Goal: Task Accomplishment & Management: Complete application form

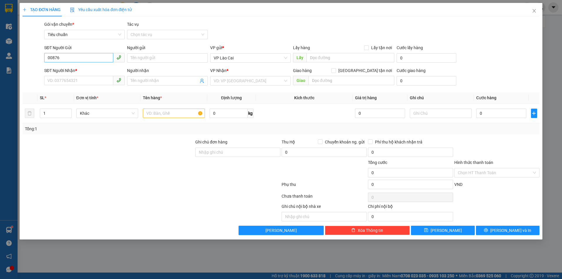
click at [69, 56] on input "00876" at bounding box center [78, 57] width 69 height 9
click at [69, 56] on input "0876176" at bounding box center [78, 57] width 69 height 9
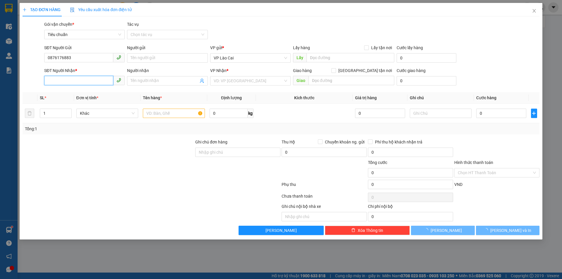
click at [71, 78] on input "SĐT Người Nhận *" at bounding box center [78, 80] width 69 height 9
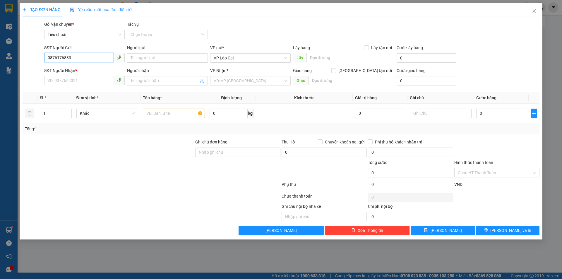
click at [88, 58] on input "0876176883" at bounding box center [78, 57] width 69 height 9
type input "0943537021"
click at [65, 88] on div "Transit Pickup Surcharge Ids Transit Deliver Surcharge Ids Transit Deliver Surc…" at bounding box center [281, 128] width 517 height 214
click at [63, 79] on input "SĐT Người Nhận *" at bounding box center [78, 80] width 69 height 9
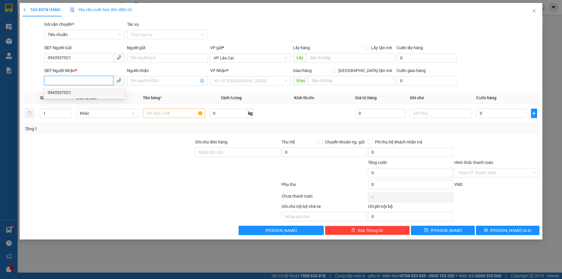
click at [69, 91] on div "0943537021" at bounding box center [84, 92] width 73 height 6
type input "0943537021"
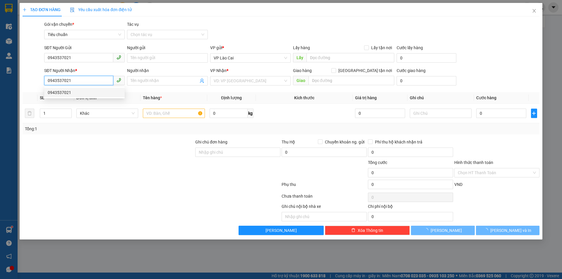
type input "HẠ LONG"
click at [69, 91] on body "Kết quả tìm kiếm ( 3 ) Bộ lọc Mã ĐH Trạng thái Món hàng Thu hộ Tổng cước Chưa c…" at bounding box center [281, 139] width 562 height 279
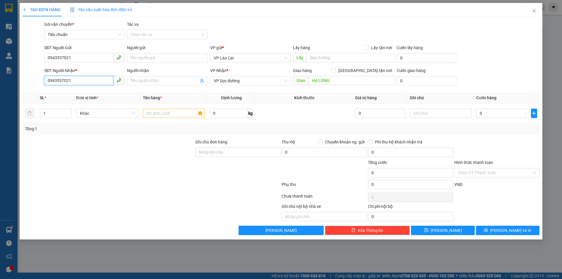
click at [71, 83] on input "0943537021" at bounding box center [78, 80] width 69 height 9
type input "0937000777"
click at [81, 96] on div "0937000777 - [PERSON_NAME]" at bounding box center [84, 92] width 80 height 9
type input "[PERSON_NAME]"
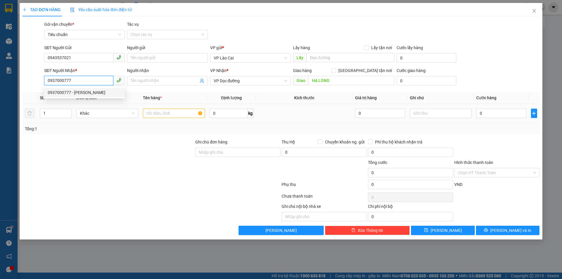
checkbox input "true"
type input "Cẩm Thạch- Cẩm Phả"
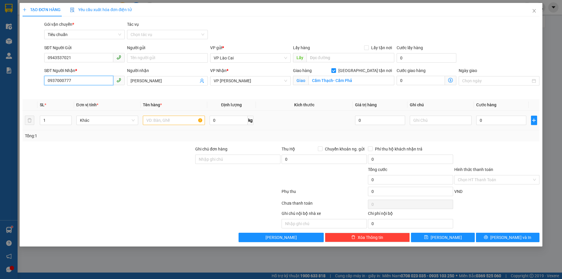
type input "0937000777"
click at [180, 118] on input "text" at bounding box center [174, 120] width 62 height 9
click at [370, 72] on span "[GEOGRAPHIC_DATA] tận nơi" at bounding box center [365, 70] width 58 height 6
click at [335, 72] on input "[GEOGRAPHIC_DATA] tận nơi" at bounding box center [333, 70] width 4 height 4
checkbox input "false"
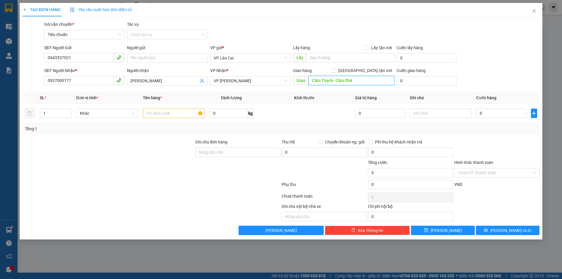
click at [315, 84] on input "Cẩm Thạch- Cẩm Phả" at bounding box center [351, 80] width 86 height 9
drag, startPoint x: 336, startPoint y: 83, endPoint x: 287, endPoint y: 82, distance: 48.3
click at [287, 82] on div "SĐT Người Nhận * 0937000777 Người nhận [PERSON_NAME] VP Nhận * VP [PERSON_NAME]…" at bounding box center [291, 77] width 497 height 20
type input "Cẩm Phả"
click at [165, 122] on td at bounding box center [173, 114] width 67 height 20
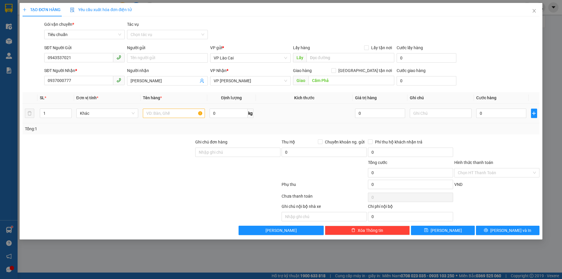
click at [165, 121] on td at bounding box center [173, 114] width 67 height 20
click at [166, 117] on input "text" at bounding box center [174, 113] width 62 height 9
type input "1 hộp quả"
click at [493, 119] on td "0" at bounding box center [501, 114] width 54 height 20
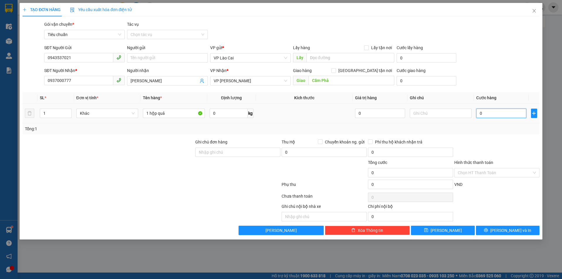
click at [492, 115] on input "0" at bounding box center [501, 113] width 50 height 9
type input "8"
type input "80"
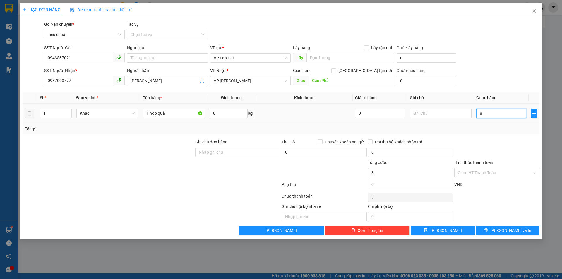
type input "80"
type input "80.000"
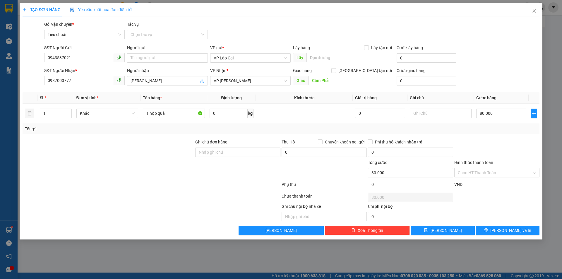
click at [478, 130] on div "Tổng: 1" at bounding box center [281, 129] width 512 height 6
click at [506, 223] on div "Transit Pickup Surcharge Ids Transit Deliver Surcharge Ids Transit Deliver Surc…" at bounding box center [281, 128] width 517 height 214
click at [506, 226] on button "[PERSON_NAME] và In" at bounding box center [507, 230] width 63 height 9
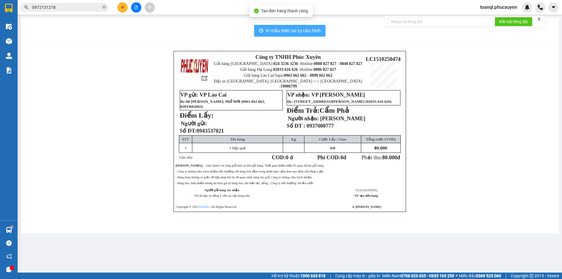
click at [310, 25] on button "In mẫu biên lai tự cấu hình" at bounding box center [289, 31] width 71 height 12
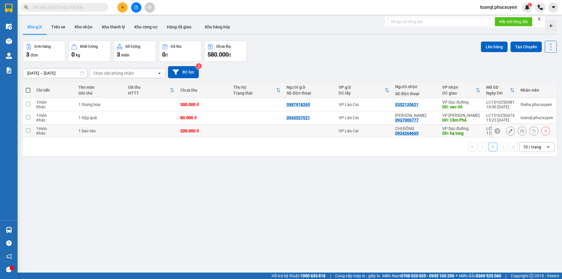
click at [508, 129] on icon at bounding box center [510, 131] width 4 height 4
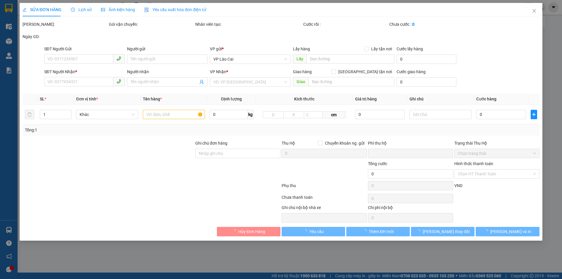
type input "0934264665"
type input "CHỊ ĐÔNG"
type input "hạ long"
type input "0"
type input "200.000"
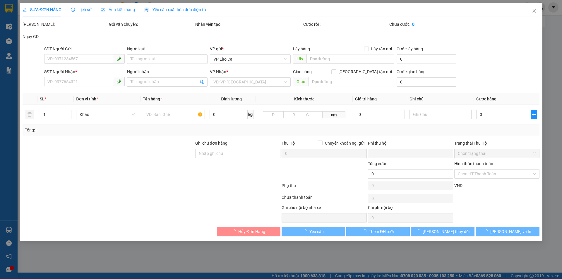
type input "200.000"
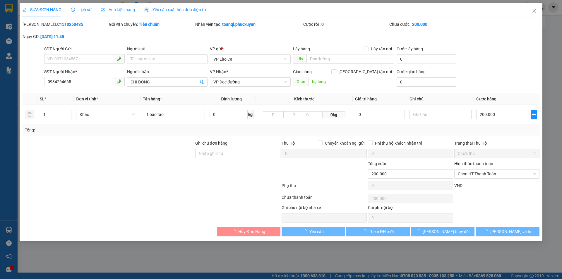
click at [62, 50] on div "SĐT Người Gửi" at bounding box center [84, 49] width 80 height 6
click at [62, 54] on input "SĐT Người Gửi" at bounding box center [78, 58] width 69 height 9
click at [63, 65] on div "SĐT Người Gửi VD: 0371234567" at bounding box center [84, 56] width 80 height 20
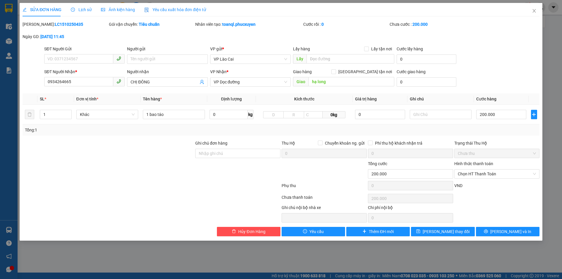
click at [72, 89] on div "SĐT Người Nhận * 0934264665" at bounding box center [84, 78] width 80 height 20
click at [70, 85] on input "0934264665" at bounding box center [78, 81] width 69 height 9
click at [530, 15] on span "Close" at bounding box center [534, 11] width 16 height 16
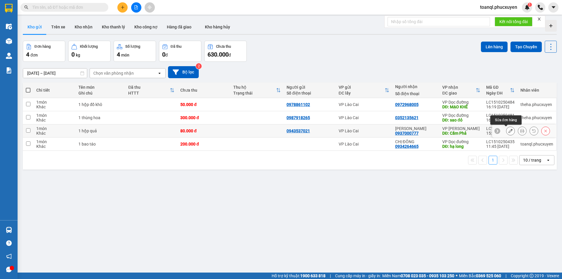
click at [508, 130] on icon at bounding box center [510, 131] width 4 height 4
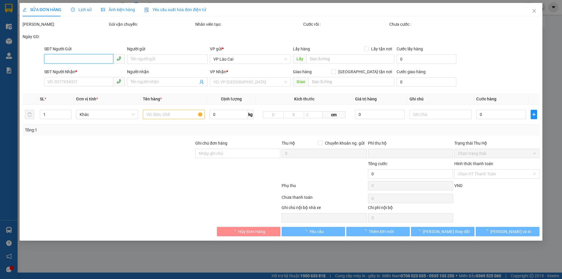
click at [66, 57] on input "SĐT Người Gửi" at bounding box center [78, 58] width 69 height 9
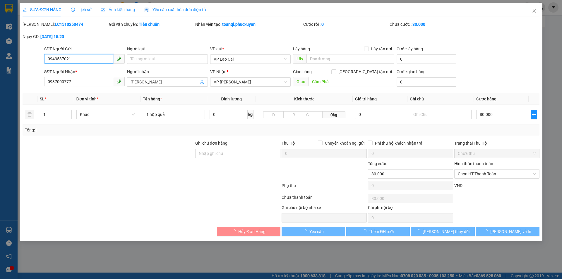
type input "0943537021"
type input "0937000777"
type input "[PERSON_NAME]"
type input "Cẩm Phả"
type input "0"
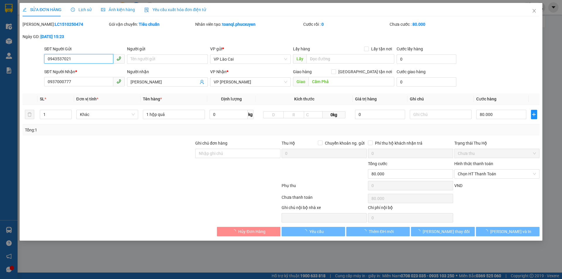
type input "80.000"
click at [66, 57] on input "0943537021" at bounding box center [78, 58] width 69 height 9
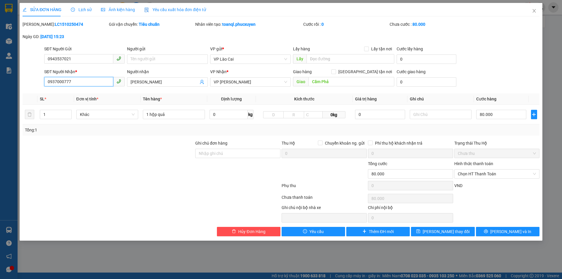
click at [83, 81] on input "0937000777" at bounding box center [78, 81] width 69 height 9
click at [526, 20] on div "SỬA ĐƠN HÀNG Lịch sử Ảnh kiện hàng Yêu cầu xuất hóa đơn điện tử Total Paid Fee …" at bounding box center [281, 119] width 517 height 233
click at [530, 17] on span "Close" at bounding box center [534, 11] width 16 height 16
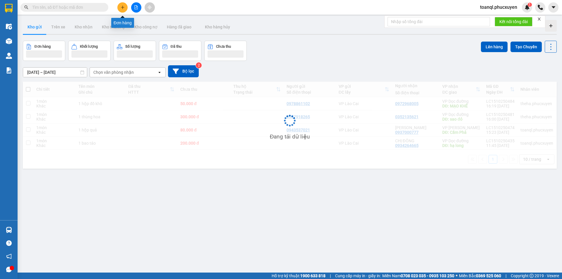
click at [126, 10] on button at bounding box center [122, 7] width 10 height 10
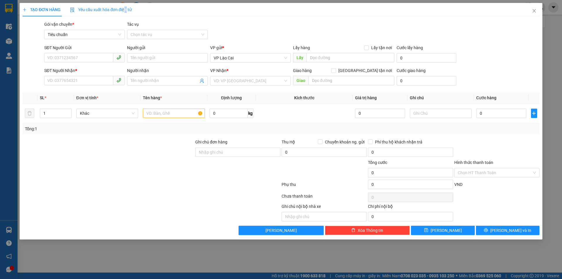
click at [127, 8] on span "Yêu cầu xuất hóa đơn điện tử" at bounding box center [101, 9] width 62 height 5
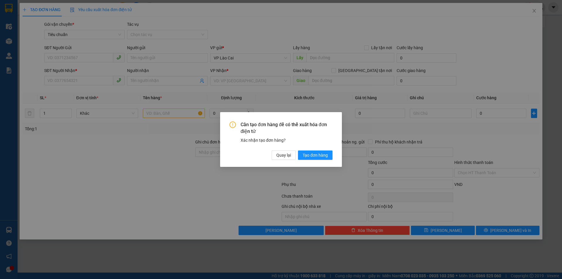
click at [57, 53] on div "Cần tạo đơn hàng để có thể xuất hóa đơn điện tử Xác nhận tạo đơn hàng? Quay lại…" at bounding box center [281, 139] width 562 height 279
click at [60, 56] on div "Cần tạo đơn hàng để có thể xuất hóa đơn điện tử Xác nhận tạo đơn hàng? Quay lại…" at bounding box center [281, 139] width 562 height 279
click at [293, 157] on button "Quay lại" at bounding box center [284, 154] width 24 height 9
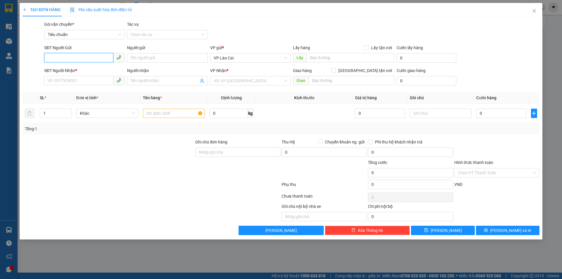
click at [77, 61] on input "SĐT Người Gửi" at bounding box center [78, 57] width 69 height 9
type input "0357297532"
click at [79, 80] on input "SĐT Người Nhận *" at bounding box center [78, 80] width 69 height 9
click at [75, 68] on b "*" at bounding box center [76, 70] width 2 height 5
click at [75, 76] on input "SĐT Người Nhận *" at bounding box center [78, 80] width 69 height 9
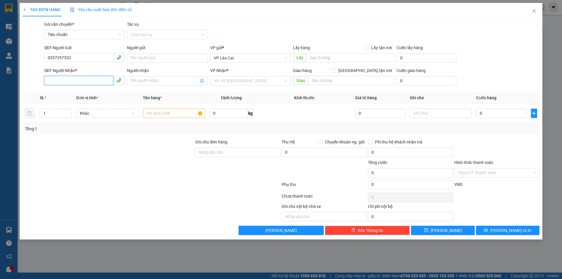
click at [102, 81] on input "SĐT Người Nhận *" at bounding box center [78, 80] width 69 height 9
type input "0363686498"
click at [81, 92] on div "0363686498" at bounding box center [84, 92] width 73 height 6
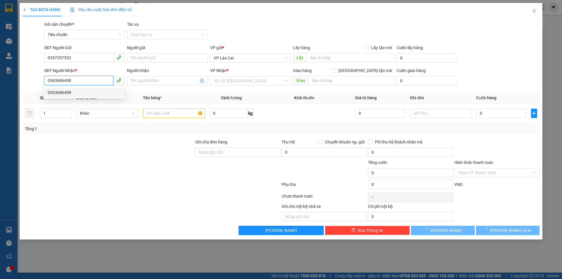
type input "UÔNG BÍ"
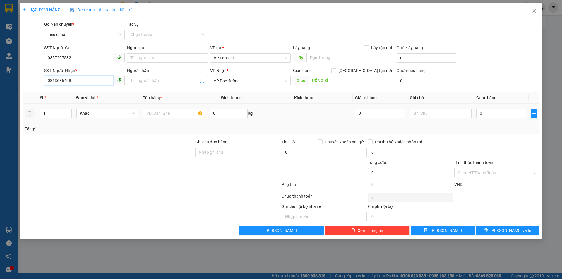
type input "0363686498"
click at [183, 113] on input "text" at bounding box center [174, 113] width 62 height 9
type input "1 hộp hoa"
click at [487, 113] on input "0" at bounding box center [501, 113] width 50 height 9
type input "1"
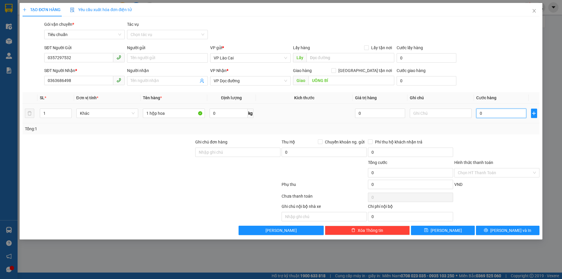
type input "1"
type input "10"
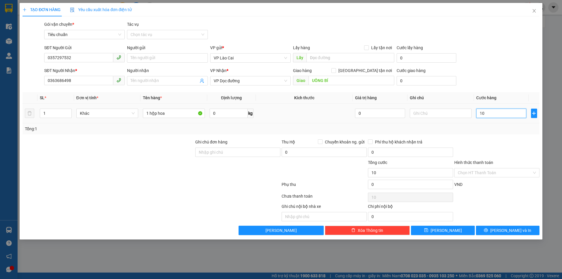
type input "100"
type input "1.000"
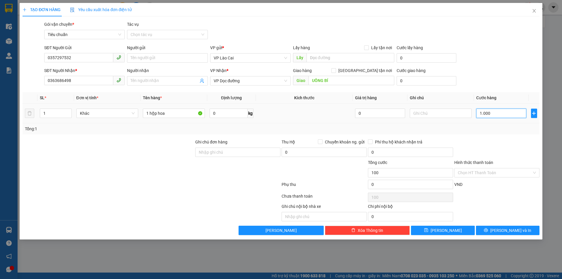
type input "1.000"
type input "10.000"
type input "100.000"
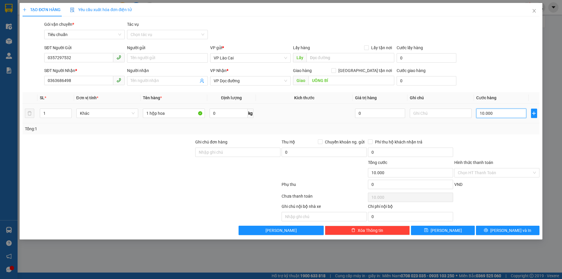
type input "100.000"
click at [514, 234] on button "[PERSON_NAME] và In" at bounding box center [507, 230] width 63 height 9
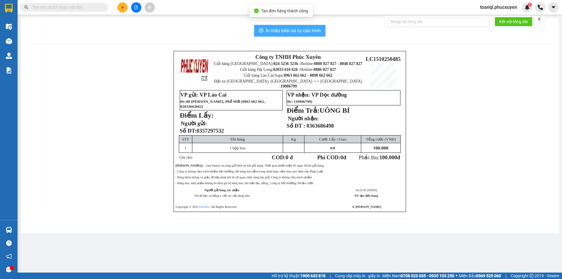
click at [300, 35] on button "In mẫu biên lai tự cấu hình" at bounding box center [289, 31] width 71 height 12
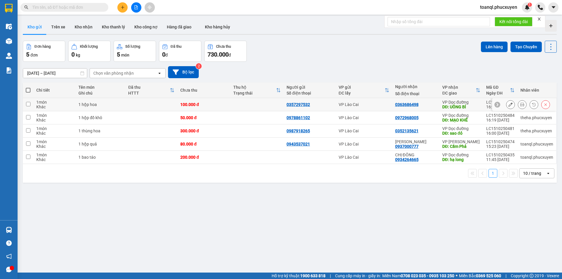
click at [508, 107] on icon at bounding box center [510, 104] width 4 height 4
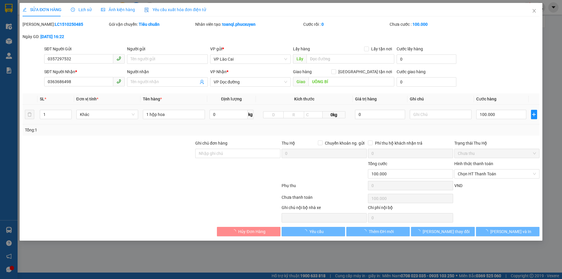
type input "0357297532"
type input "0363686498"
type input "UÔNG BÍ"
type input "0"
type input "100.000"
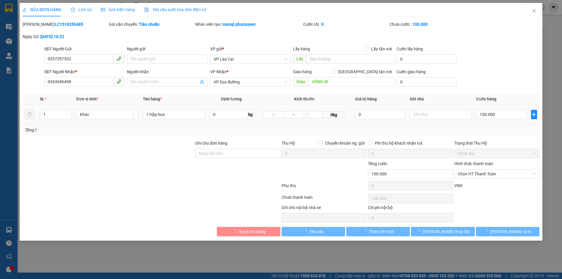
type input "100.000"
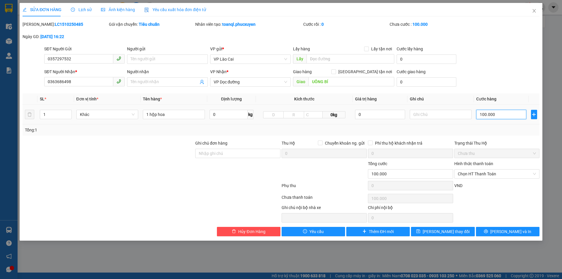
click at [484, 115] on input "100.000" at bounding box center [501, 114] width 50 height 9
click at [482, 114] on input "100.000" at bounding box center [501, 114] width 50 height 9
drag, startPoint x: 486, startPoint y: 114, endPoint x: 482, endPoint y: 114, distance: 4.4
click at [482, 114] on input "100.000" at bounding box center [501, 114] width 50 height 9
type input "12.000"
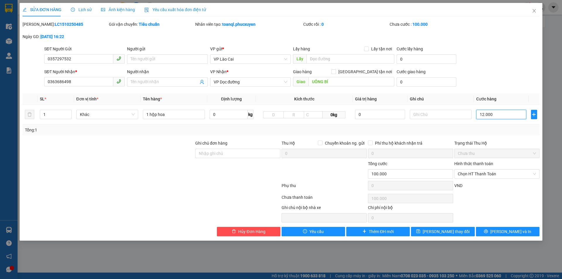
type input "12.000"
type input "120.000"
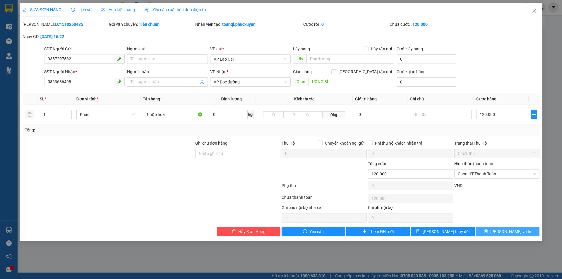
click at [510, 235] on button "[PERSON_NAME] và In" at bounding box center [507, 231] width 63 height 9
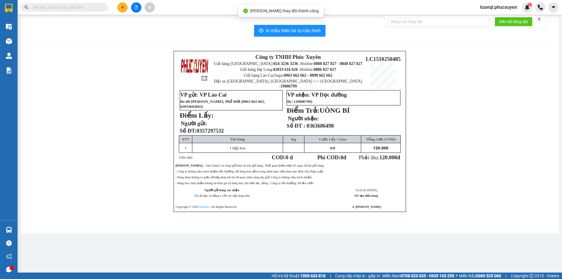
click at [263, 22] on div "In mẫu biên lai tự cấu hình Công ty TNHH Phúc Xuyên Gửi hàng Hà Nội: 024 3236 3…" at bounding box center [290, 125] width 538 height 215
click at [264, 35] on button "In mẫu biên lai tự cấu hình" at bounding box center [289, 31] width 71 height 12
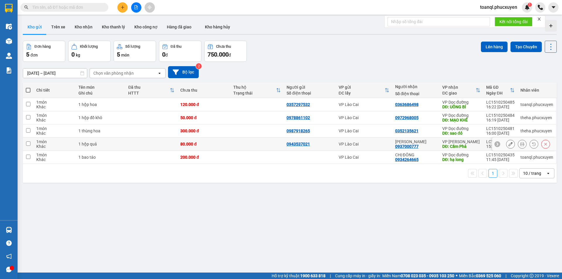
click at [509, 145] on button at bounding box center [510, 144] width 8 height 10
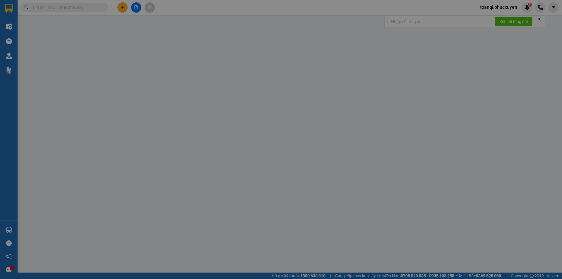
type input "0943537021"
type input "0937000777"
type input "[PERSON_NAME]"
type input "Cẩm Phả"
type input "0"
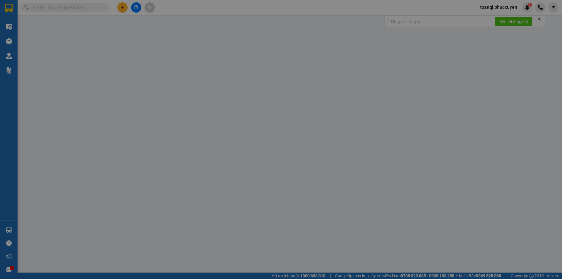
type input "80.000"
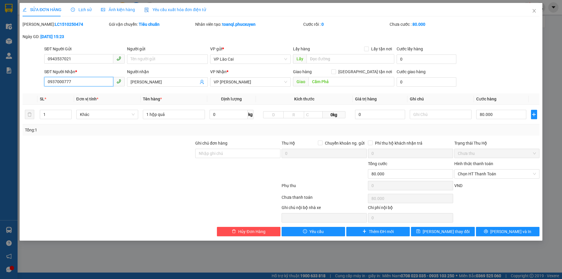
click at [77, 78] on input "0937000777" at bounding box center [78, 81] width 69 height 9
drag, startPoint x: 521, startPoint y: 22, endPoint x: 528, endPoint y: 16, distance: 8.7
click at [521, 22] on div "Mã ĐH: LC1510250474 Gói vận chuyển: Tiêu chuẩn Nhân viên tạo: toanql.phucxuyen …" at bounding box center [281, 33] width 518 height 25
click at [528, 16] on span "Close" at bounding box center [534, 11] width 16 height 16
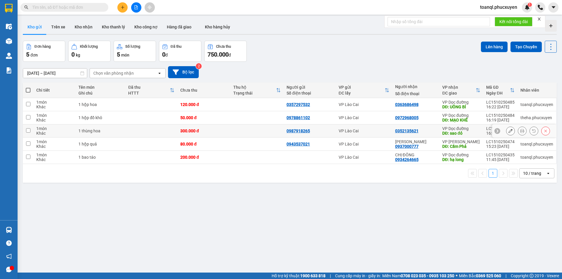
click at [510, 131] on button at bounding box center [510, 131] width 8 height 10
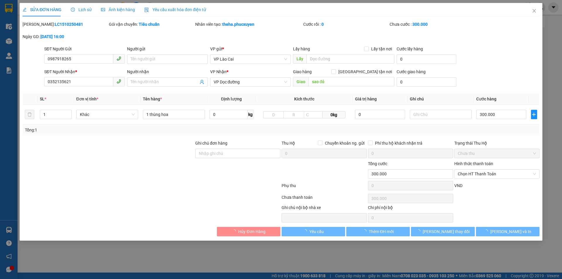
type input "0987918265"
type input "0352135621"
type input "sao đỏ"
type input "0"
type input "300.000"
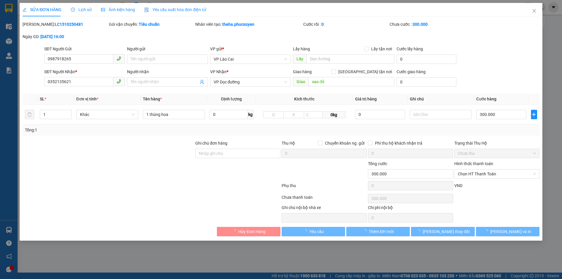
type input "300.000"
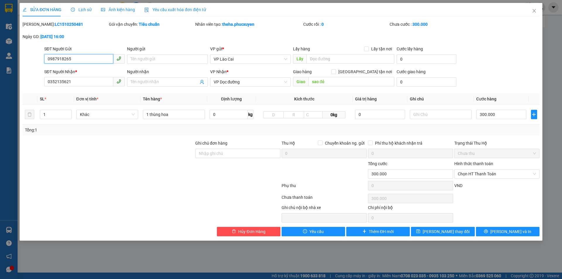
click at [70, 56] on input "0987918265" at bounding box center [78, 58] width 69 height 9
click at [85, 78] on input "0352135621" at bounding box center [78, 81] width 69 height 9
click at [85, 79] on input "0352135621" at bounding box center [78, 81] width 69 height 9
click at [83, 66] on div "SĐT Người Gửi 0987918265" at bounding box center [84, 56] width 80 height 20
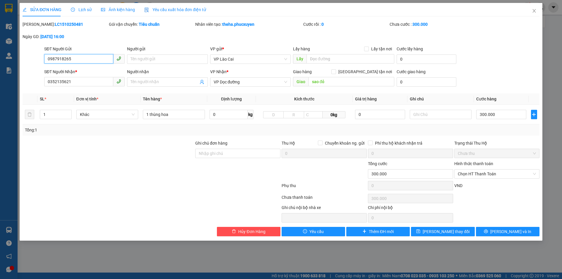
click at [83, 61] on input "0987918265" at bounding box center [78, 58] width 69 height 9
click at [94, 83] on input "0352135621" at bounding box center [78, 81] width 69 height 9
click at [542, 6] on div "SỬA ĐƠN HÀNG Lịch sử Ảnh kiện hàng Yêu cầu xuất hóa đơn điện tử Total Paid Fee …" at bounding box center [281, 139] width 562 height 279
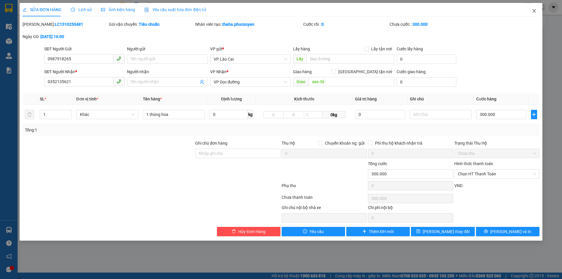
click at [540, 11] on span "Close" at bounding box center [534, 11] width 16 height 16
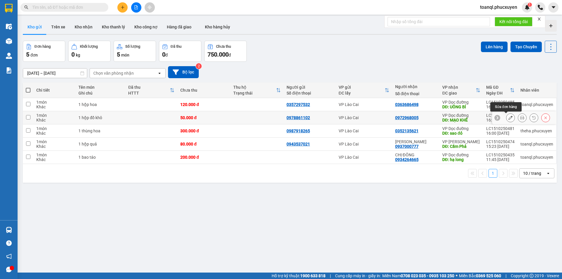
click at [508, 117] on icon at bounding box center [510, 118] width 4 height 4
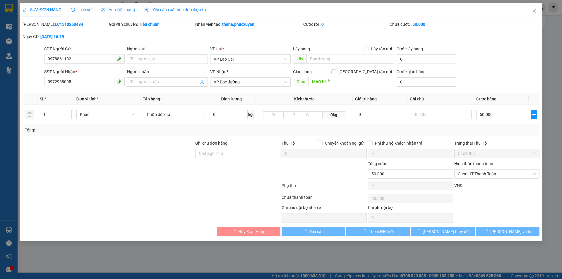
type input "0978861102"
type input "0972968005"
type input "MẠO KHÊ"
type input "0"
type input "50.000"
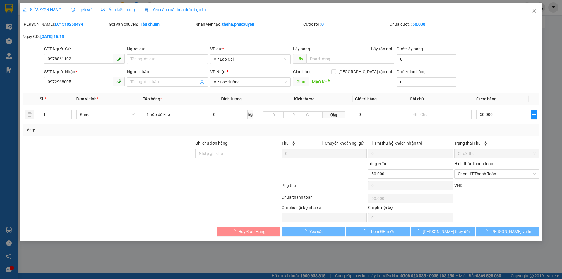
type input "50.000"
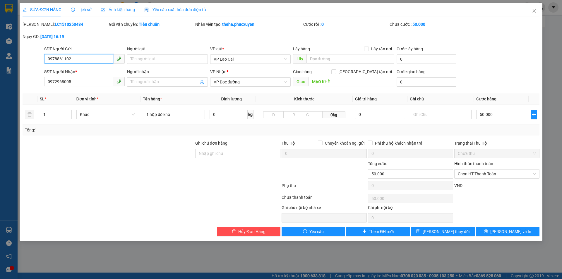
click at [71, 57] on input "0978861102" at bounding box center [78, 58] width 69 height 9
click at [91, 79] on input "0972968005" at bounding box center [78, 81] width 69 height 9
click at [169, 117] on input "1 hộp đồ khô" at bounding box center [174, 114] width 62 height 9
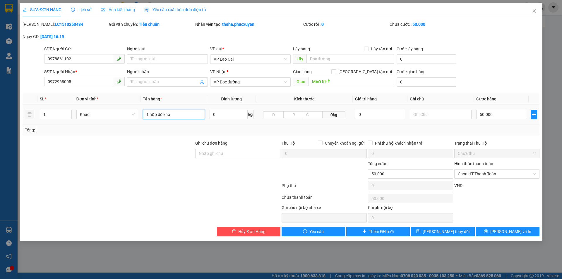
click at [169, 117] on input "1 hộp đồ khô" at bounding box center [174, 114] width 62 height 9
click at [531, 7] on span "Close" at bounding box center [534, 11] width 16 height 16
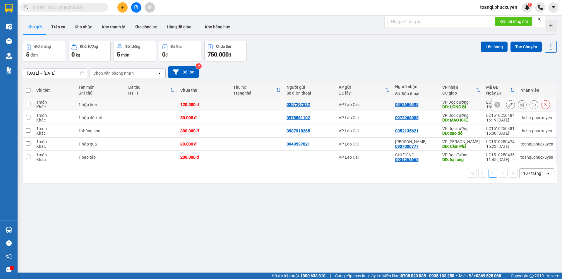
click at [506, 104] on button at bounding box center [510, 104] width 8 height 10
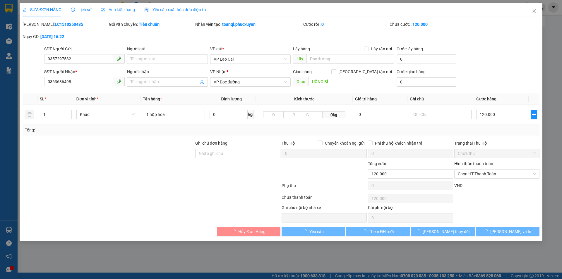
type input "0357297532"
type input "0363686498"
type input "UÔNG BÍ"
type input "0"
type input "120.000"
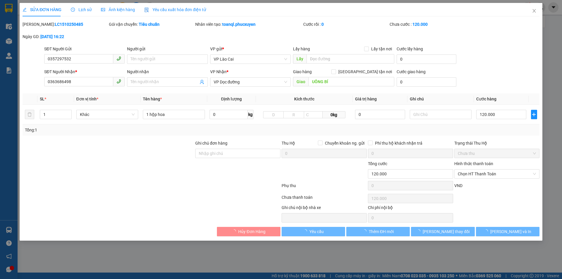
type input "120.000"
click at [93, 61] on input "0357297532" at bounding box center [78, 58] width 69 height 9
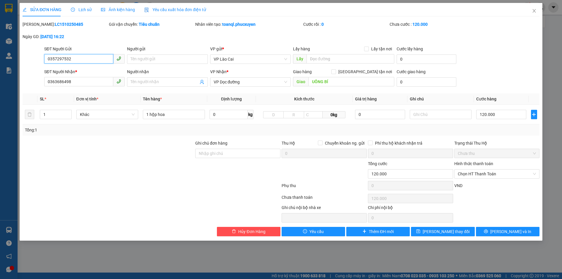
click at [93, 61] on input "0357297532" at bounding box center [78, 58] width 69 height 9
click at [73, 86] on span "0363686498" at bounding box center [84, 81] width 80 height 9
click at [73, 86] on input "0363686498" at bounding box center [78, 81] width 69 height 9
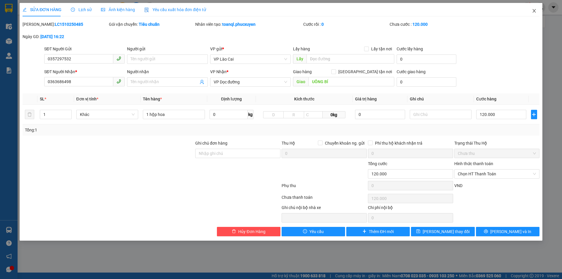
click at [535, 15] on span "Close" at bounding box center [534, 11] width 16 height 16
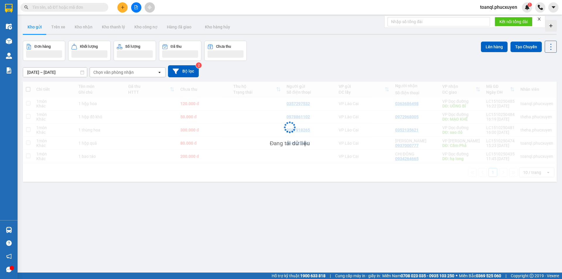
click at [146, 161] on td at bounding box center [151, 156] width 52 height 13
checkbox input "true"
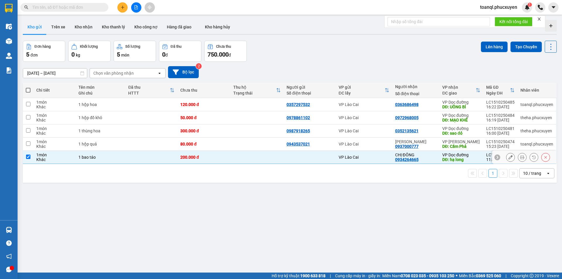
click at [143, 148] on td at bounding box center [151, 144] width 52 height 13
checkbox input "true"
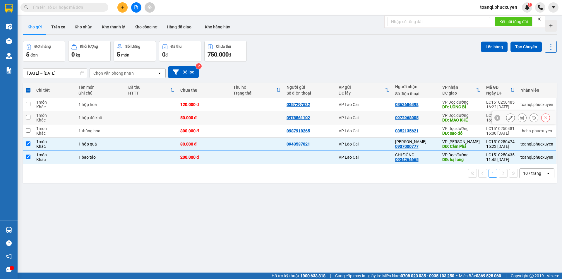
click at [163, 124] on td at bounding box center [151, 117] width 52 height 13
checkbox input "true"
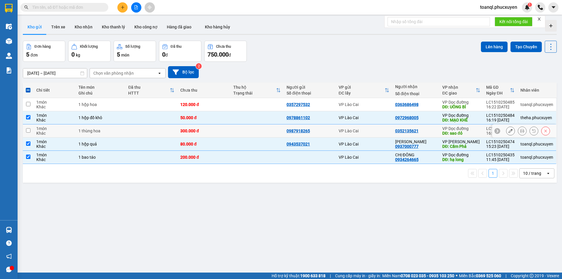
click at [161, 132] on td at bounding box center [151, 130] width 52 height 13
checkbox input "true"
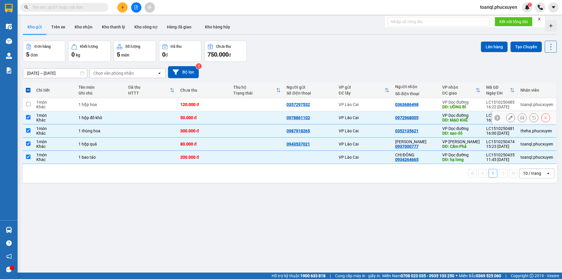
click at [166, 109] on td at bounding box center [151, 104] width 52 height 13
checkbox input "true"
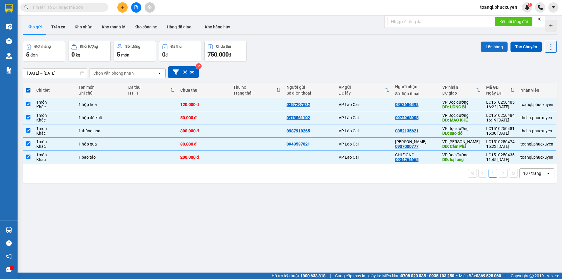
click at [484, 42] on button "Lên hàng" at bounding box center [494, 47] width 27 height 11
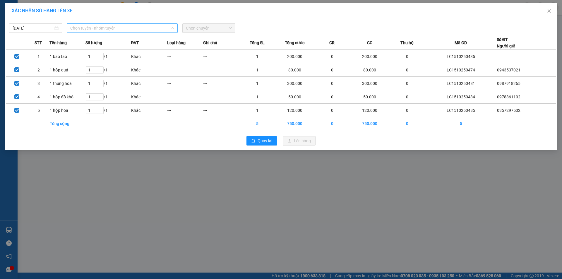
click at [145, 29] on span "Chọn tuyến - nhóm tuyến" at bounding box center [122, 28] width 104 height 9
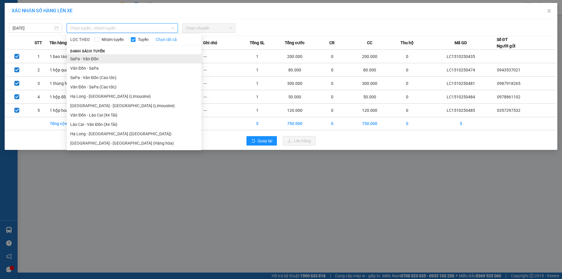
click at [101, 62] on li "SaPa - Vân Đồn" at bounding box center [134, 58] width 135 height 9
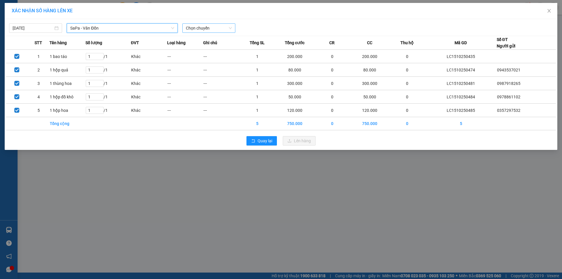
click at [230, 31] on span "Chọn chuyến" at bounding box center [209, 28] width 46 height 9
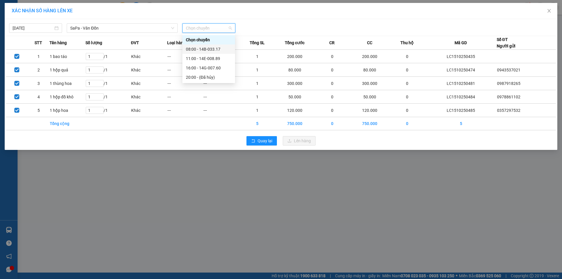
click at [223, 49] on div "08:00 - 14B-033.17" at bounding box center [209, 49] width 46 height 6
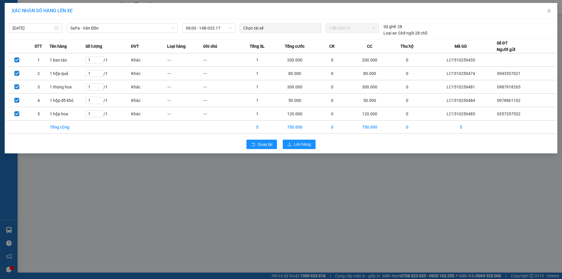
click at [223, 49] on div "Ghi chú" at bounding box center [221, 46] width 36 height 6
click at [218, 28] on span "08:00 - 14B-033.17" at bounding box center [209, 28] width 46 height 9
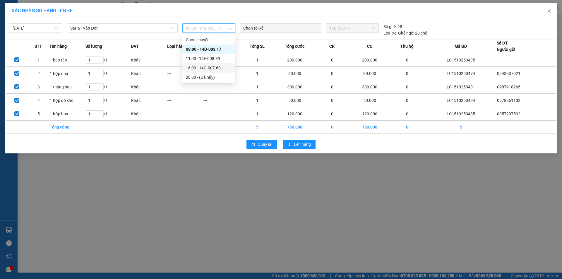
click at [216, 67] on div "16:00 - 14G-007.60" at bounding box center [209, 68] width 46 height 6
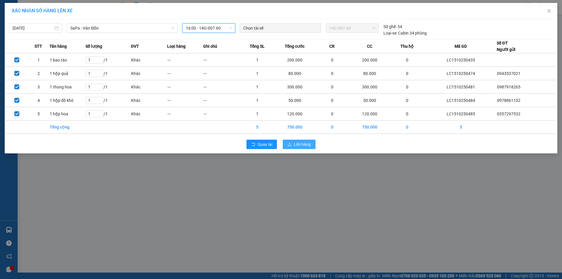
click at [310, 148] on button "Lên hàng" at bounding box center [299, 144] width 33 height 9
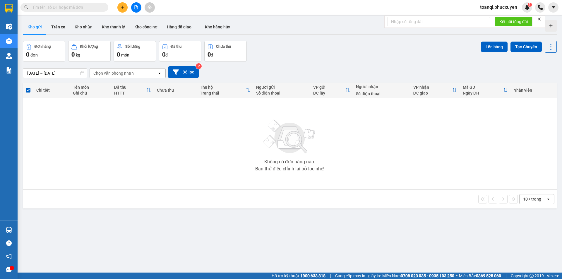
click at [91, 276] on div "Hỗ trợ kỹ thuật: 1900 633 818 | Cung cấp máy in - giấy in: Miền Nam 0708 023 03…" at bounding box center [279, 275] width 559 height 6
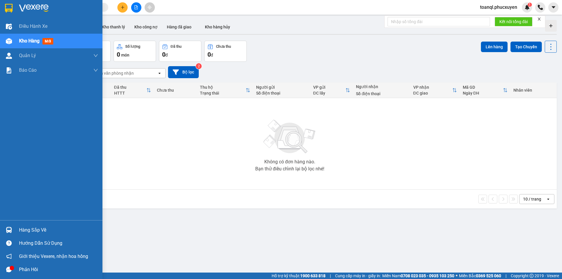
click at [12, 0] on div at bounding box center [51, 9] width 102 height 19
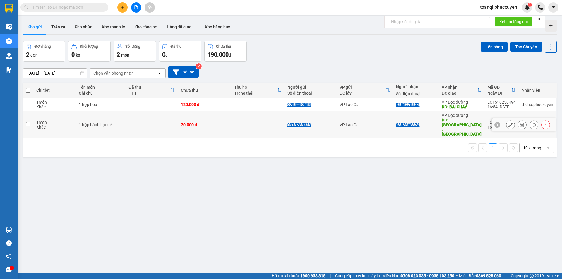
click at [508, 123] on icon at bounding box center [510, 125] width 4 height 4
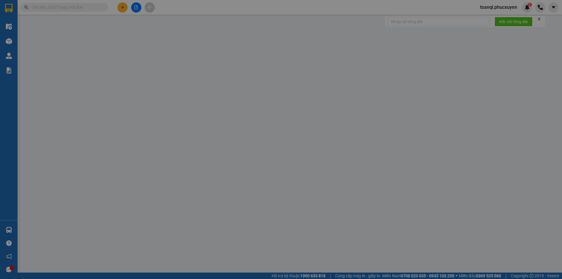
type input "0975285328"
type input "0353668374"
type input "cầu bình than ,BẮC NINH"
type input "0"
type input "70.000"
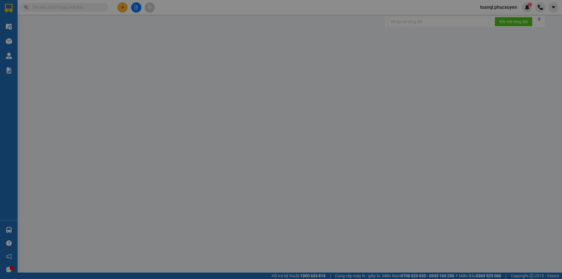
type input "70.000"
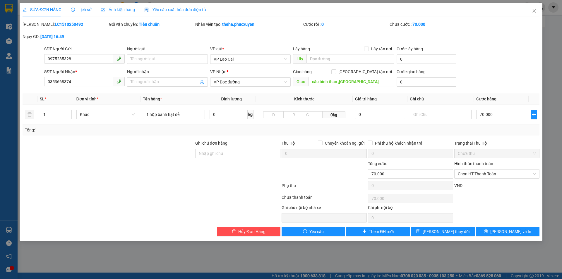
click at [70, 53] on div "SĐT Người Gửi" at bounding box center [84, 50] width 80 height 9
click at [69, 55] on input "0975285328" at bounding box center [78, 58] width 69 height 9
click at [81, 86] on span "0353668374" at bounding box center [84, 81] width 80 height 9
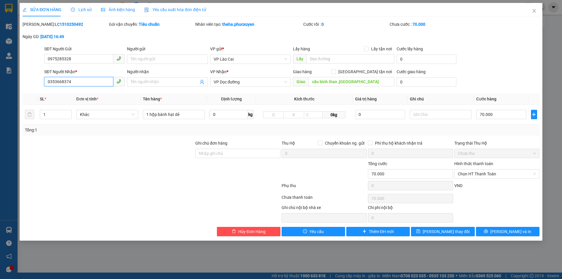
click at [81, 86] on input "0353668374" at bounding box center [78, 81] width 69 height 9
click at [163, 119] on div "1 hộp bánh hạt dẻ" at bounding box center [174, 115] width 62 height 12
click at [165, 117] on input "1 hộp bánh hạt dẻ" at bounding box center [174, 114] width 62 height 9
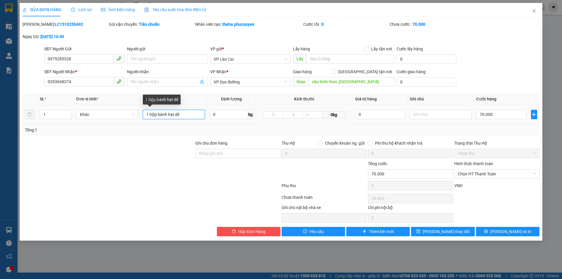
click at [165, 117] on input "1 hộp bánh hạt dẻ" at bounding box center [174, 114] width 62 height 9
click at [535, 11] on icon "close" at bounding box center [534, 10] width 5 height 5
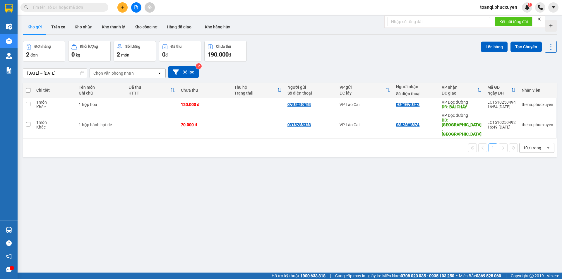
click at [119, 11] on button at bounding box center [122, 7] width 10 height 10
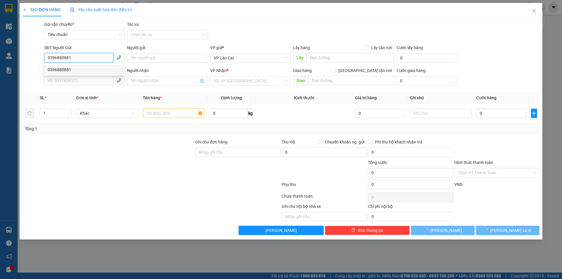
click at [77, 68] on div "0396880881" at bounding box center [84, 69] width 73 height 6
type input "0396880881"
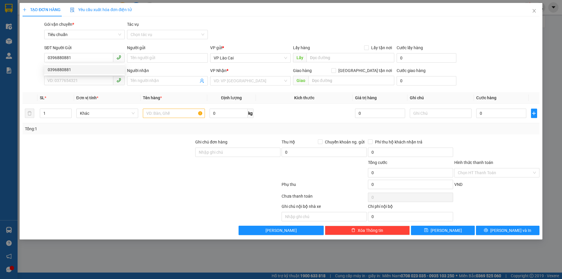
click at [71, 85] on div "SĐT Người Nhận * VD: 0377654321" at bounding box center [84, 77] width 80 height 20
click at [78, 83] on input "SĐT Người Nhận *" at bounding box center [78, 80] width 69 height 9
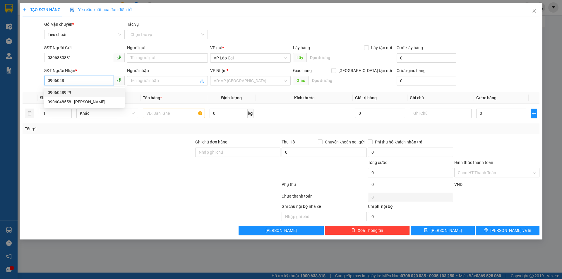
click at [70, 91] on div "0906048929" at bounding box center [84, 92] width 73 height 6
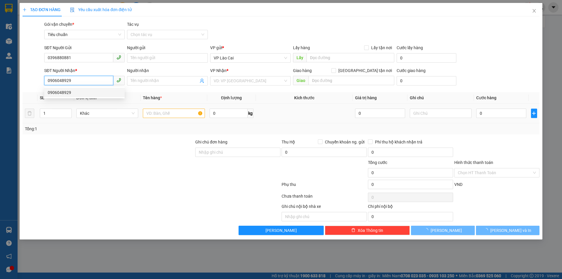
type input "0906048929"
type input "UÔNG BÍ"
click at [150, 113] on input "text" at bounding box center [174, 113] width 62 height 9
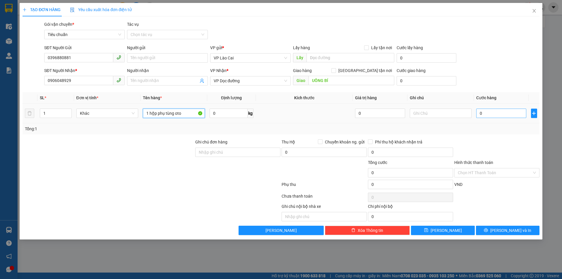
type input "1 hộp phụ tùng oto"
click at [491, 112] on input "0" at bounding box center [501, 113] width 50 height 9
type input "1"
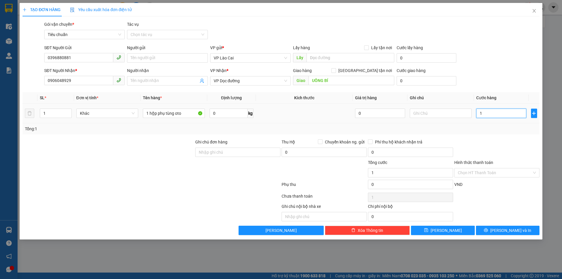
type input "12"
type input "120"
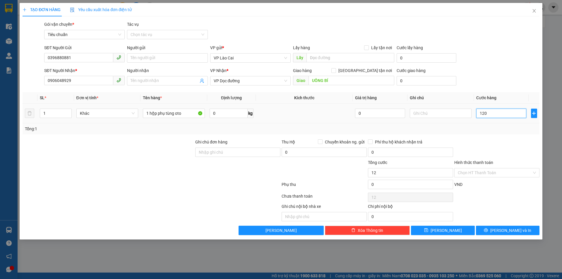
type input "120"
type input "120.000"
click at [493, 145] on div at bounding box center [497, 149] width 86 height 20
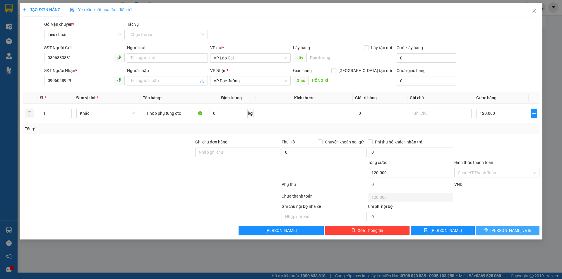
click at [507, 233] on span "[PERSON_NAME] và In" at bounding box center [510, 230] width 41 height 6
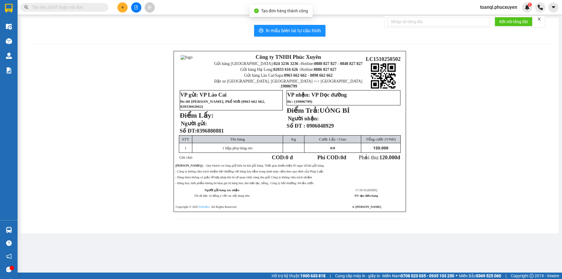
click at [287, 22] on div "In mẫu biên lai tự cấu hình Công ty TNHH Phúc Xuyên Gửi hàng Hà Nội: 024 3236 3…" at bounding box center [290, 125] width 538 height 215
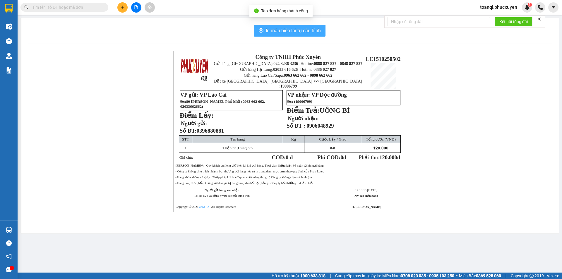
click at [286, 29] on span "In mẫu biên lai tự cấu hình" at bounding box center [293, 30] width 55 height 7
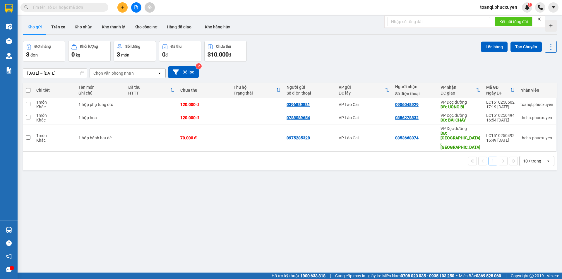
click at [120, 13] on div "Kết quả tìm kiếm ( 0 ) Bộ lọc No Data toanql.phucxuyen 1" at bounding box center [281, 7] width 562 height 15
click at [121, 11] on button at bounding box center [122, 7] width 10 height 10
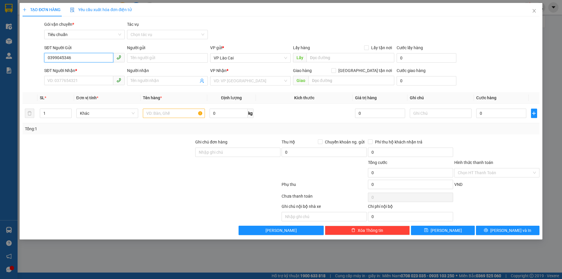
type input "0399045346"
click at [77, 63] on div "SĐT Người Gửi 0399045346 0399045346" at bounding box center [84, 54] width 80 height 20
copy div "SĐT Người Gửi 0399045346"
click at [98, 78] on input "SĐT Người Nhận *" at bounding box center [78, 80] width 69 height 9
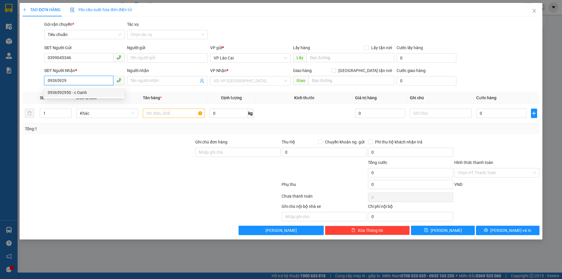
click at [87, 89] on div "0936592950 - c Oanh" at bounding box center [84, 92] width 80 height 9
type input "0936592950"
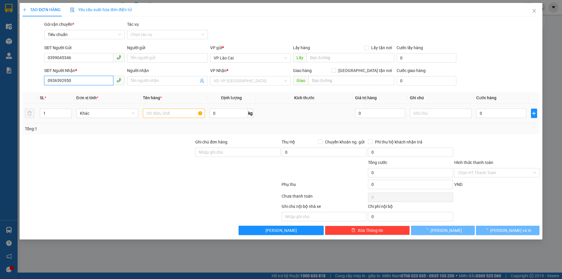
type input "c Oanh"
type input "0936592950"
click at [180, 118] on div at bounding box center [174, 113] width 62 height 12
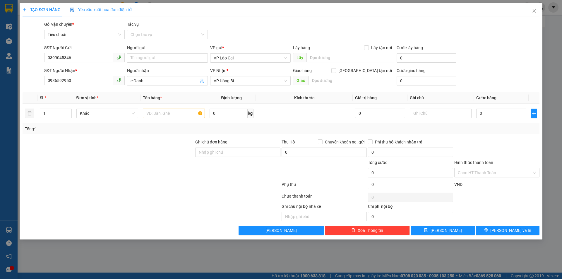
click at [220, 75] on div "VP Nhận *" at bounding box center [250, 71] width 80 height 9
click at [221, 78] on span "VP Uông Bí" at bounding box center [250, 80] width 73 height 9
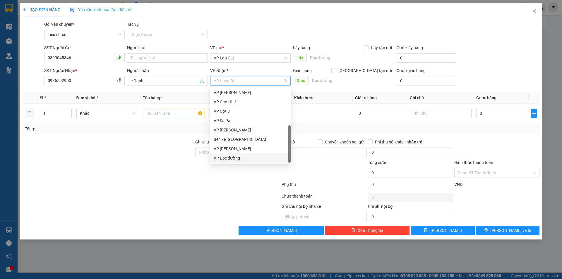
click at [232, 158] on div "VP Dọc đường" at bounding box center [250, 158] width 73 height 6
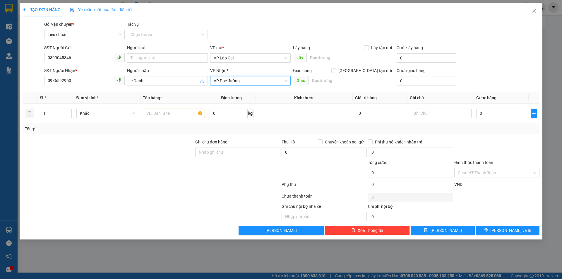
click at [317, 91] on div "Transit Pickup Surcharge Ids Transit Deliver Surcharge Ids Transit Deliver Surc…" at bounding box center [281, 128] width 517 height 214
click at [315, 79] on input "text" at bounding box center [351, 80] width 86 height 9
type input "Uông Bí"
click at [163, 114] on input "text" at bounding box center [174, 113] width 62 height 9
type input "1 hộp đồ phụ kiện"
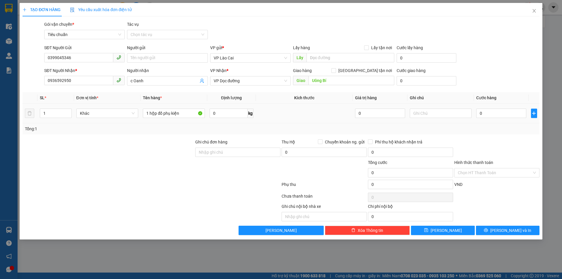
click at [487, 104] on td "0" at bounding box center [501, 114] width 54 height 20
click at [485, 112] on input "0" at bounding box center [501, 113] width 50 height 9
type input "1"
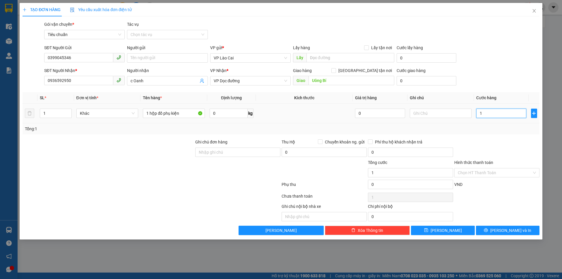
type input "10"
type input "100"
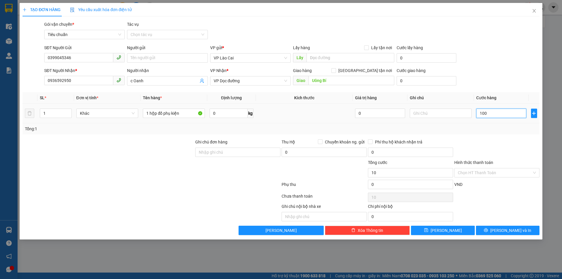
type input "100"
type input "100.000"
click at [484, 147] on div at bounding box center [497, 149] width 86 height 20
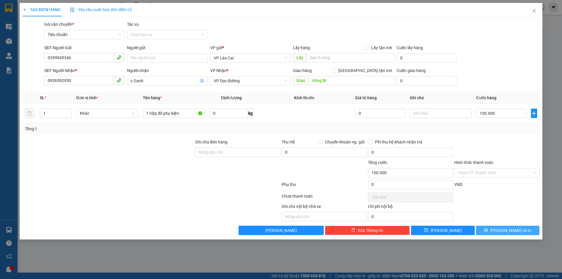
click at [501, 231] on button "[PERSON_NAME] và In" at bounding box center [507, 230] width 63 height 9
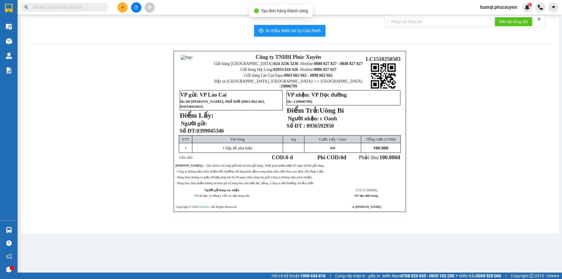
click at [272, 24] on div "In mẫu biên lai tự cấu hình Công ty TNHH Phúc Xuyên Gửi hàng Hà Nội: 024 3236 3…" at bounding box center [290, 125] width 538 height 215
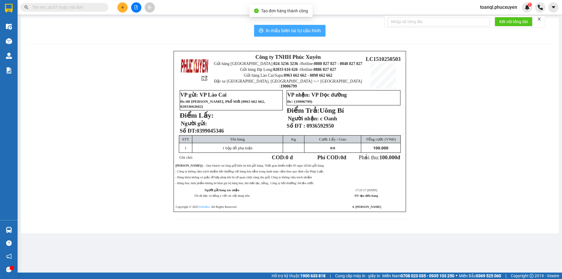
click at [274, 31] on span "In mẫu biên lai tự cấu hình" at bounding box center [293, 30] width 55 height 7
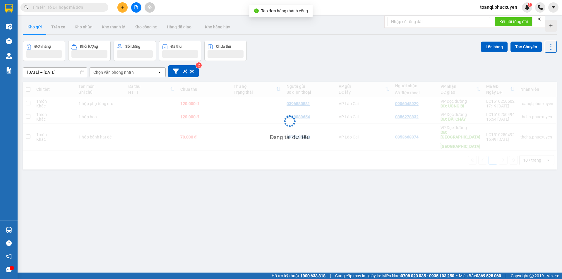
click at [430, 237] on div "ver 1.8.147 Kho gửi Trên xe Kho nhận Kho thanh lý Kho công nợ Hàng đã giao Kho …" at bounding box center [289, 157] width 538 height 279
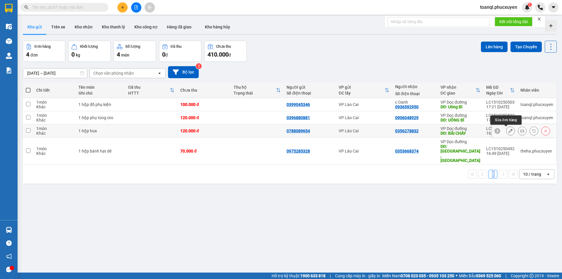
click at [506, 130] on button at bounding box center [510, 131] width 8 height 10
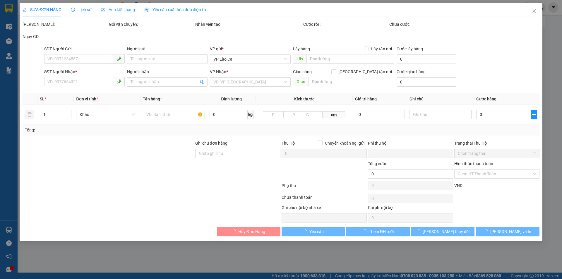
type input "0788089654"
type input "0356278832"
type input "BÃI CHÁY"
type input "0"
type input "120.000"
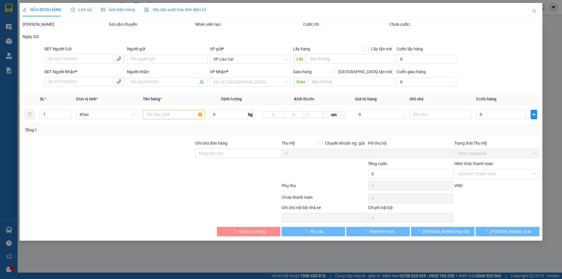
type input "120.000"
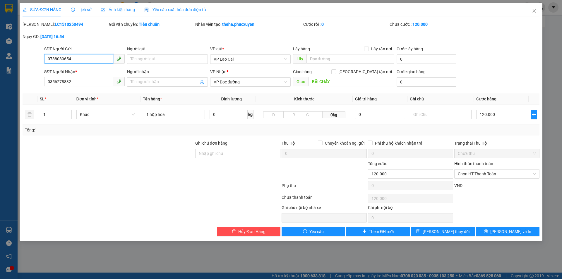
click at [91, 56] on input "0788089654" at bounding box center [78, 58] width 69 height 9
click at [75, 75] on div "SĐT Người Nhận *" at bounding box center [84, 72] width 80 height 9
click at [75, 76] on div "SĐT Người Nhận *" at bounding box center [84, 72] width 80 height 9
click at [75, 79] on input "0356278832" at bounding box center [78, 81] width 69 height 9
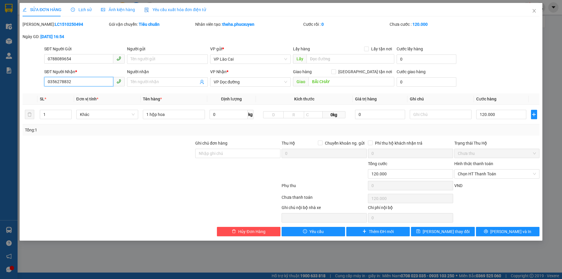
click at [75, 79] on input "0356278832" at bounding box center [78, 81] width 69 height 9
drag, startPoint x: 541, startPoint y: 11, endPoint x: 534, endPoint y: 17, distance: 8.7
click at [540, 12] on span "Close" at bounding box center [534, 11] width 16 height 16
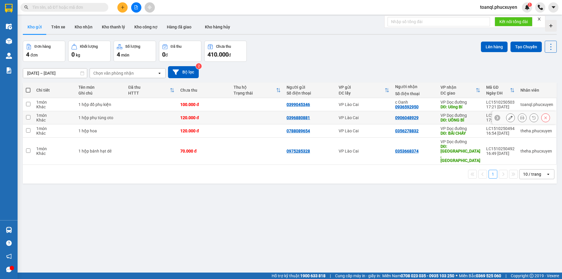
click at [506, 120] on button at bounding box center [510, 118] width 8 height 10
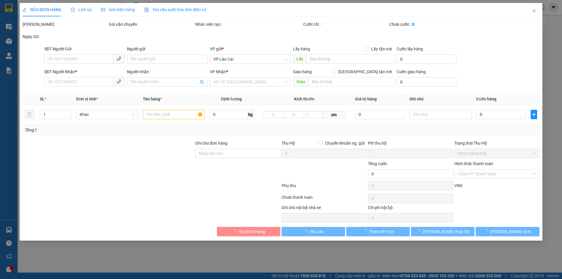
type input "0396880881"
type input "0906048929"
type input "UÔNG BÍ"
type input "0"
type input "120.000"
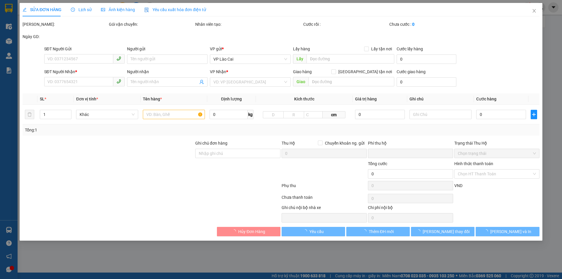
type input "120.000"
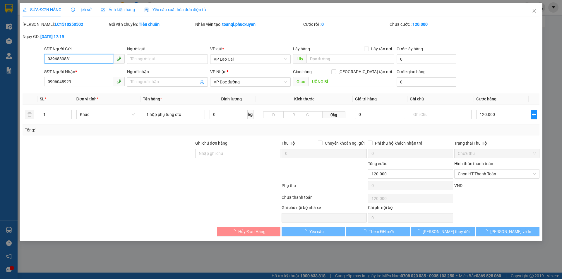
click at [57, 56] on input "0396880881" at bounding box center [78, 58] width 69 height 9
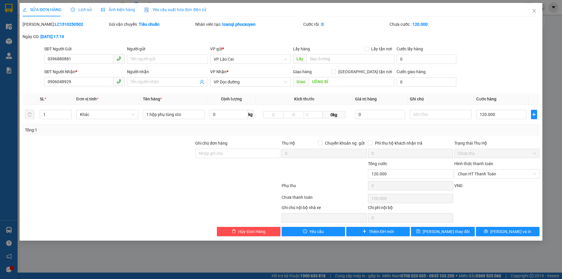
click at [68, 69] on div "SĐT Người Nhận *" at bounding box center [84, 71] width 80 height 6
click at [68, 77] on input "0906048929" at bounding box center [78, 81] width 69 height 9
click at [66, 79] on input "0906048929" at bounding box center [78, 81] width 69 height 9
click at [157, 117] on input "1 hộp phụ tùng oto" at bounding box center [174, 114] width 62 height 9
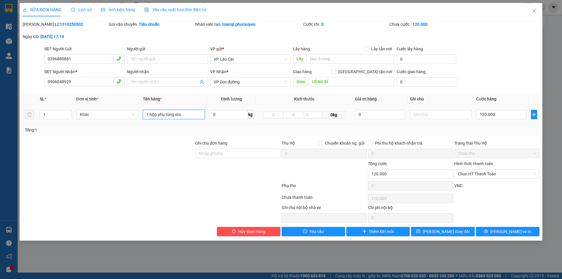
click at [157, 117] on input "1 hộp phụ tùng oto" at bounding box center [174, 114] width 62 height 9
click at [528, 8] on span "Close" at bounding box center [534, 11] width 16 height 16
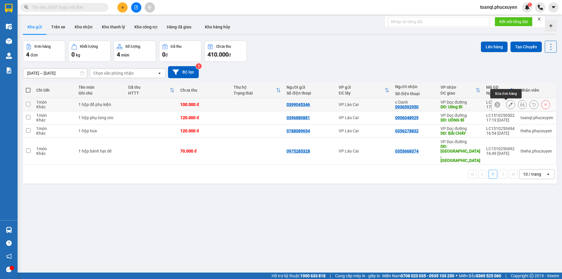
click at [506, 107] on button at bounding box center [510, 104] width 8 height 10
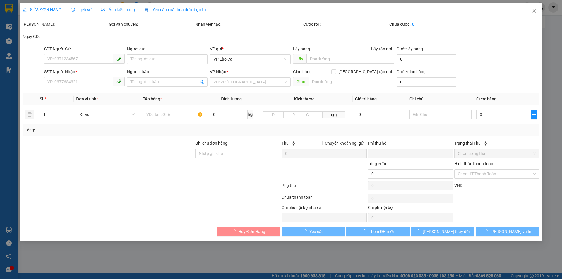
type input "0399045346"
type input "0936592950"
type input "c Oanh"
type input "Uông Bí"
type input "0"
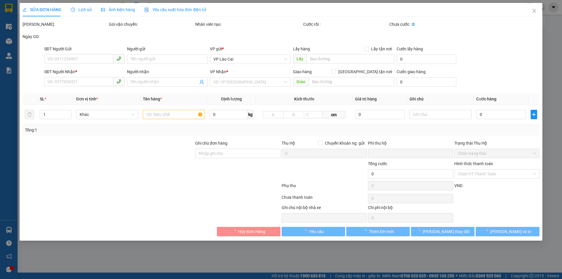
type input "100.000"
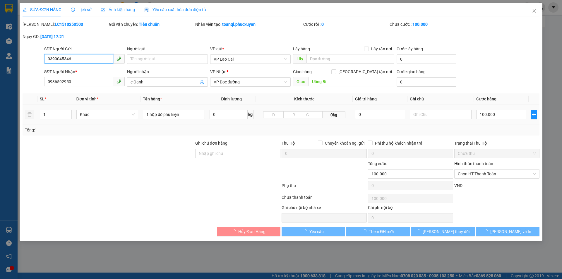
click at [84, 61] on input "0399045346" at bounding box center [78, 58] width 69 height 9
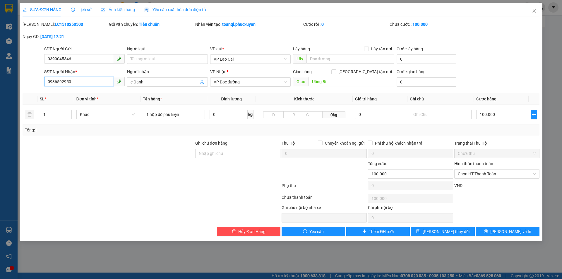
click at [72, 78] on input "0936592950" at bounding box center [78, 81] width 69 height 9
click at [163, 111] on input "1 hộp đồ phụ kiện" at bounding box center [174, 114] width 62 height 9
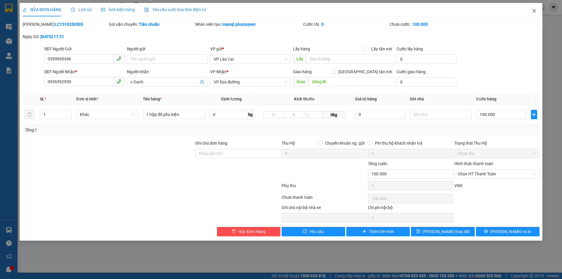
click at [526, 11] on span "Close" at bounding box center [534, 11] width 16 height 16
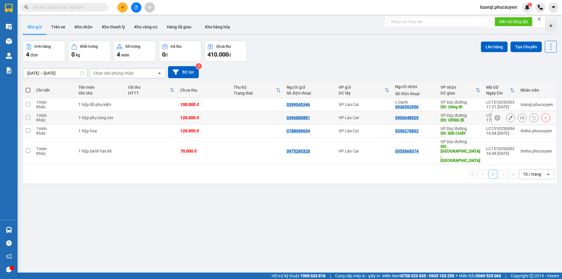
click at [500, 117] on div at bounding box center [524, 117] width 64 height 13
click at [501, 116] on div at bounding box center [524, 117] width 64 height 13
click at [508, 116] on icon at bounding box center [510, 118] width 4 height 4
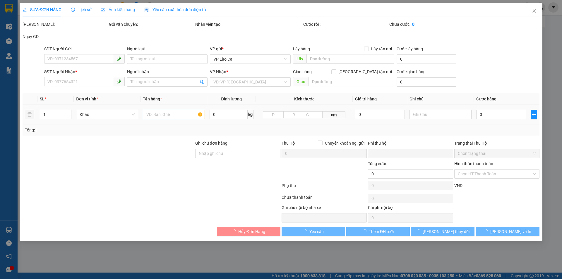
type input "0396880881"
type input "0906048929"
type input "UÔNG BÍ"
type input "0"
type input "120.000"
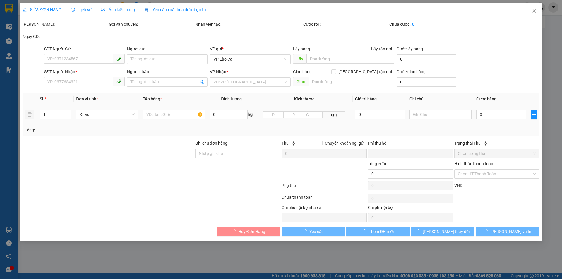
type input "120.000"
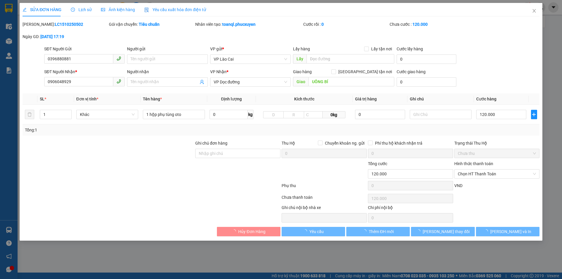
click at [99, 75] on div "SĐT Người Nhận *" at bounding box center [84, 71] width 80 height 6
click at [99, 77] on input "0906048929" at bounding box center [78, 81] width 69 height 9
click at [99, 78] on input "0906048929" at bounding box center [78, 81] width 69 height 9
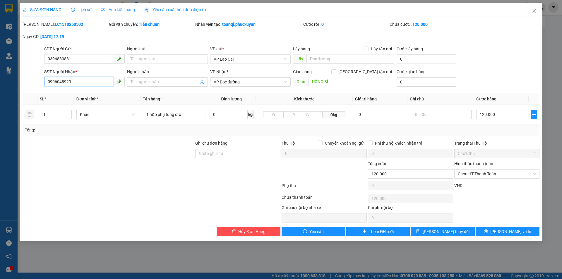
click at [99, 78] on input "0906048929" at bounding box center [78, 81] width 69 height 9
click at [88, 86] on input "0906048929" at bounding box center [78, 81] width 69 height 9
type input "0906048"
click at [536, 8] on span "Close" at bounding box center [534, 11] width 16 height 16
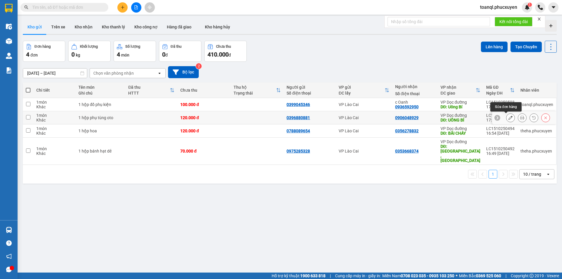
click at [508, 116] on icon at bounding box center [510, 118] width 4 height 4
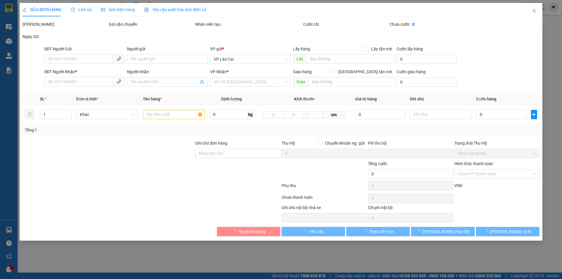
type input "0396880881"
type input "0906048929"
type input "UÔNG BÍ"
type input "0"
type input "120.000"
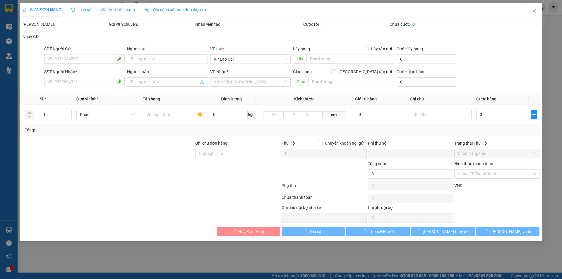
type input "120.000"
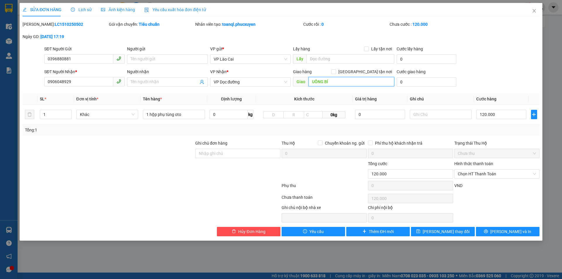
click at [332, 86] on input "UÔNG BÍ" at bounding box center [351, 81] width 86 height 9
type input "Sao đỏ"
click at [494, 228] on button "[PERSON_NAME] và In" at bounding box center [507, 231] width 63 height 9
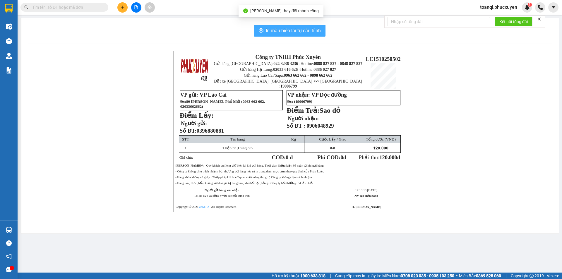
click at [299, 35] on button "In mẫu biên lai tự cấu hình" at bounding box center [289, 31] width 71 height 12
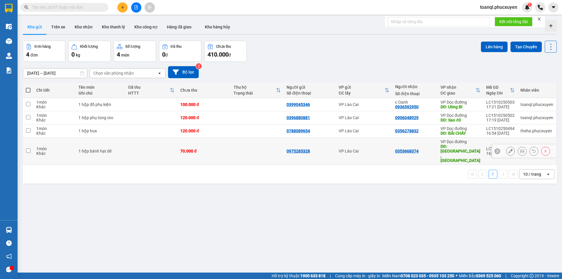
click at [182, 149] on div "70.000 đ" at bounding box center [203, 151] width 47 height 5
checkbox input "true"
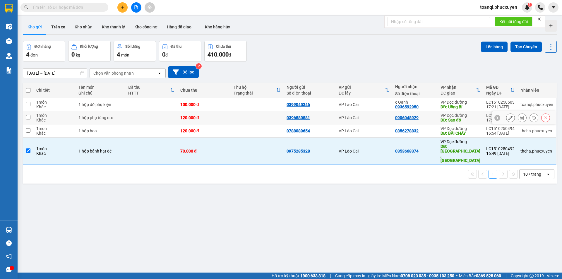
click at [197, 118] on div "120.000 đ" at bounding box center [203, 117] width 47 height 5
checkbox input "true"
click at [198, 108] on td "100.000 đ" at bounding box center [203, 104] width 53 height 13
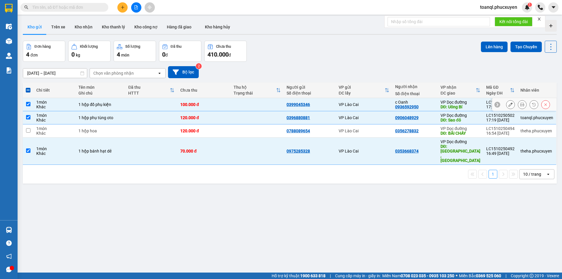
checkbox input "true"
click at [193, 128] on div "120.000 đ" at bounding box center [203, 130] width 47 height 5
checkbox input "true"
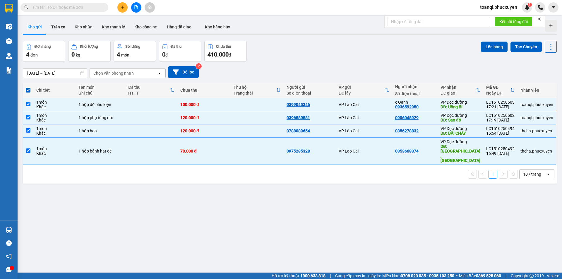
click at [481, 54] on div "Lên hàng Tạo Chuyến" at bounding box center [519, 51] width 76 height 21
click at [482, 50] on button "Lên hàng" at bounding box center [494, 47] width 27 height 11
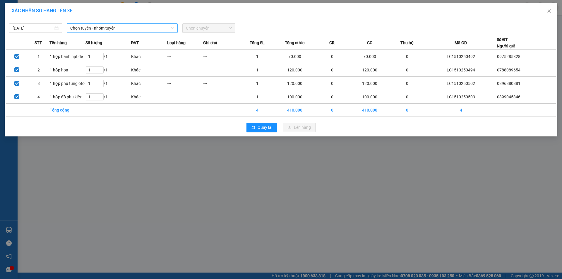
click at [89, 29] on span "Chọn tuyến - nhóm tuyến" at bounding box center [122, 28] width 104 height 9
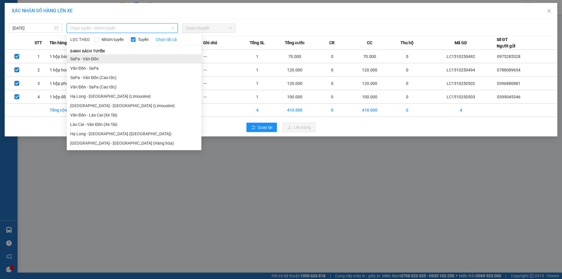
click at [88, 61] on li "SaPa - Vân Đồn" at bounding box center [134, 58] width 135 height 9
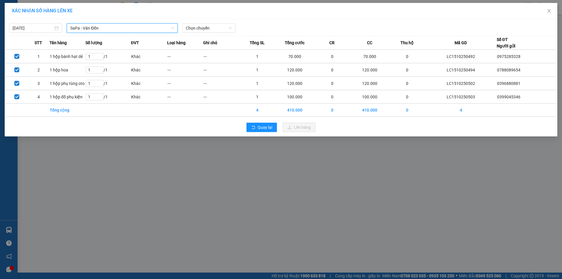
click at [218, 33] on div "15/10/2025 SaPa - Vân Đồn SaPa - Vân Đồn LỌC THEO Nhóm tuyến Tuyến Chọn tất cả …" at bounding box center [281, 77] width 552 height 117
click at [217, 32] on span "Chọn chuyến" at bounding box center [209, 28] width 46 height 9
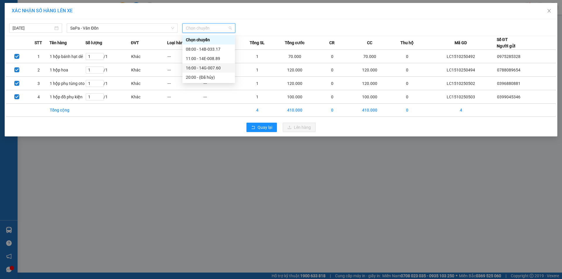
click at [217, 66] on div "16:00 - 14G-007.60" at bounding box center [209, 68] width 46 height 6
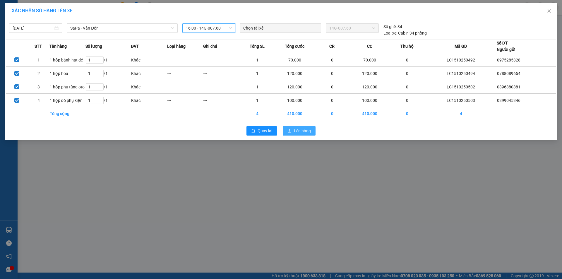
click at [296, 133] on span "Lên hàng" at bounding box center [302, 131] width 17 height 6
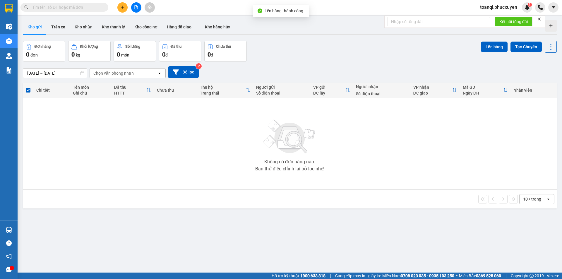
click at [135, 10] on button at bounding box center [136, 7] width 10 height 10
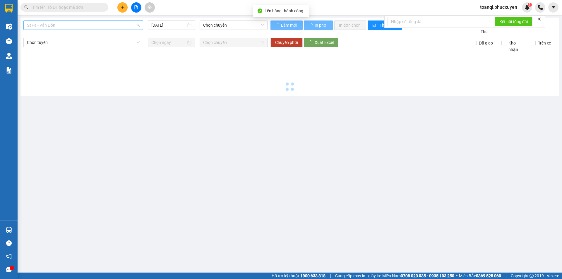
click at [87, 21] on span "SaPa - Vân Đồn" at bounding box center [83, 25] width 113 height 9
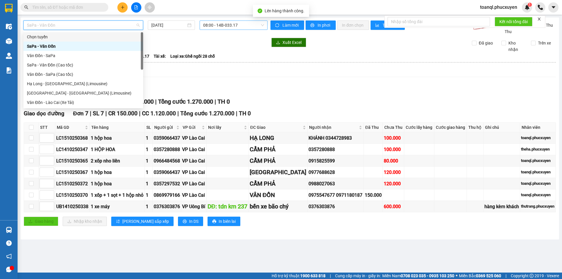
click at [207, 21] on span "08:00 - 14B-033.17" at bounding box center [233, 25] width 61 height 9
click at [207, 25] on span "08:00 - 14B-033.17" at bounding box center [233, 25] width 61 height 9
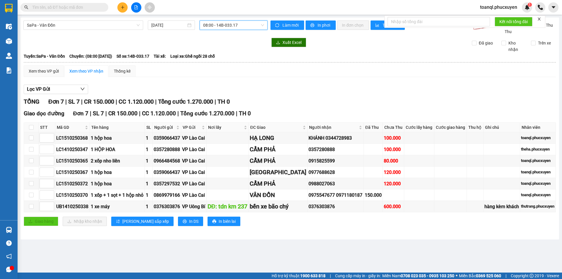
click at [237, 19] on div "SaPa - Vân Đồn 15/10/2025 08:00 08:00 - 14B-033.17 Làm mới In phơi In đơn chọn …" at bounding box center [289, 129] width 538 height 222
click at [238, 27] on span "08:00 - 14B-033.17" at bounding box center [233, 25] width 61 height 9
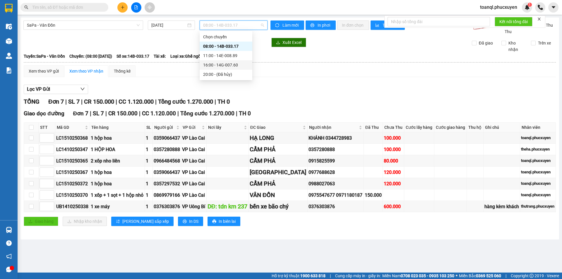
click at [237, 61] on div "16:00 - 14G-007.60" at bounding box center [226, 64] width 53 height 9
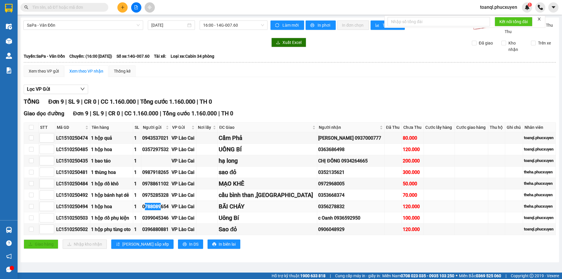
drag, startPoint x: 152, startPoint y: 207, endPoint x: 169, endPoint y: 209, distance: 16.3
click at [169, 209] on div "0788089654" at bounding box center [155, 206] width 27 height 7
drag, startPoint x: 117, startPoint y: 9, endPoint x: 124, endPoint y: 6, distance: 7.8
click at [118, 8] on div at bounding box center [136, 7] width 44 height 10
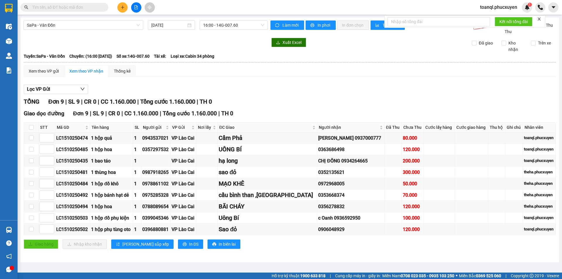
click at [124, 6] on icon "plus" at bounding box center [123, 7] width 4 height 4
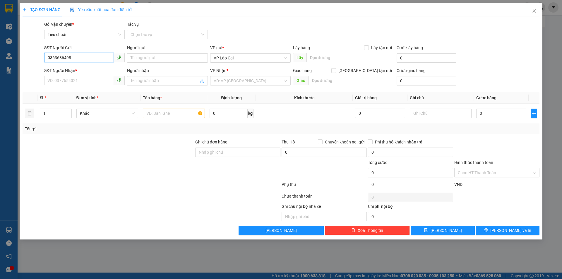
click at [85, 53] on input "0363686498" at bounding box center [78, 57] width 69 height 9
type input "0363686498"
click at [85, 83] on input "SĐT Người Nhận *" at bounding box center [78, 80] width 69 height 9
click at [85, 83] on input "0357297532" at bounding box center [78, 80] width 69 height 9
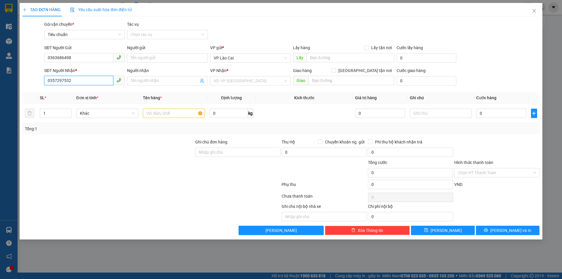
click at [85, 83] on input "0357297532" at bounding box center [78, 80] width 69 height 9
type input "0357297532"
click at [245, 73] on div "VP Nhận *" at bounding box center [250, 70] width 80 height 6
click at [244, 78] on input "search" at bounding box center [248, 80] width 69 height 9
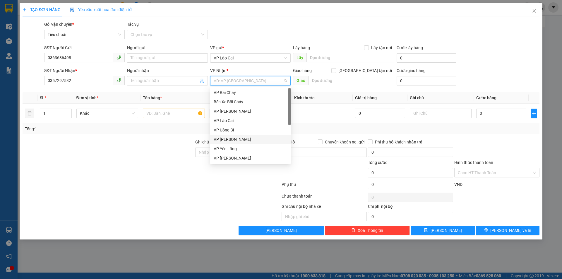
scroll to position [94, 0]
click at [248, 157] on div "VP Dọc đường" at bounding box center [250, 158] width 73 height 6
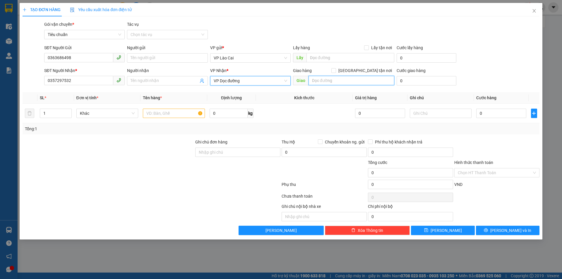
click at [336, 78] on input "text" at bounding box center [351, 80] width 86 height 9
type input "Uông Bí"
click at [157, 111] on input "text" at bounding box center [174, 113] width 62 height 9
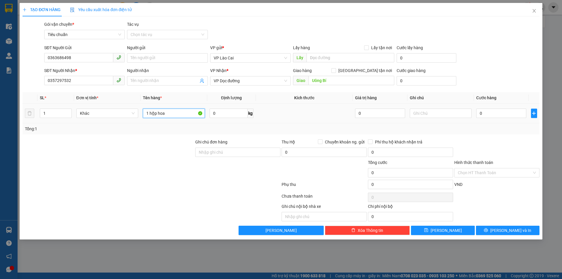
click at [157, 111] on input "1 hộp hoa" at bounding box center [174, 113] width 62 height 9
type input "1 hộp hoa"
click at [521, 25] on div "Gói vận chuyển * Tiêu chuẩn Tác vụ Chọn tác vụ" at bounding box center [291, 31] width 497 height 20
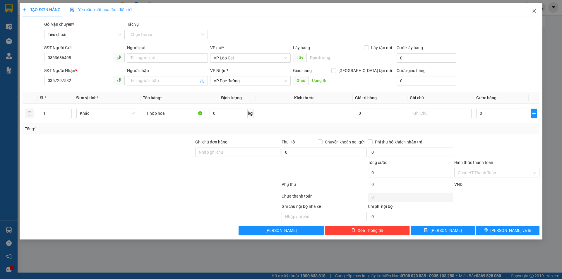
click at [530, 13] on span "Close" at bounding box center [534, 11] width 16 height 16
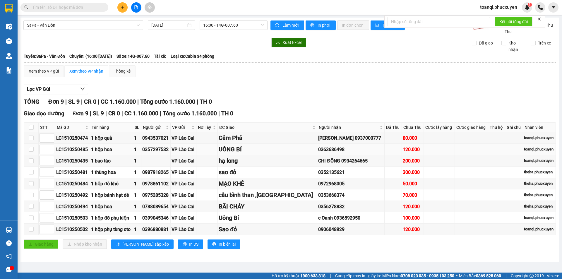
click at [85, 150] on div "LC1510250485" at bounding box center [72, 149] width 33 height 7
copy div "LC1510250485"
click at [86, 8] on input "text" at bounding box center [66, 7] width 69 height 6
paste input "LC1510250485"
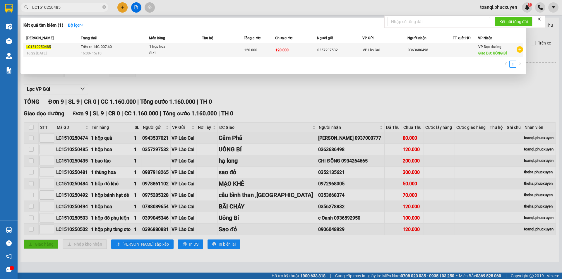
type input "LC1510250485"
click at [470, 52] on div at bounding box center [465, 50] width 25 height 6
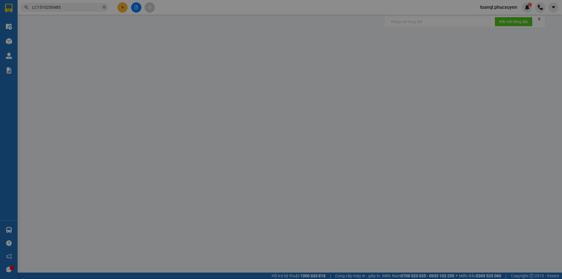
type input "0357297532"
type input "0363686498"
type input "UÔNG BÍ"
type input "0"
type input "120.000"
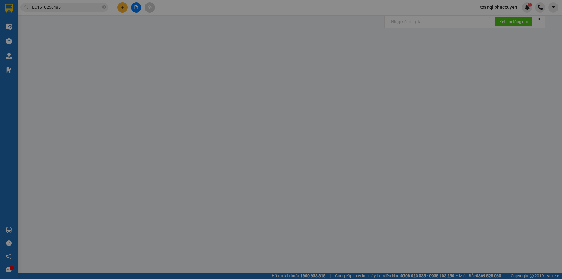
type input "120.000"
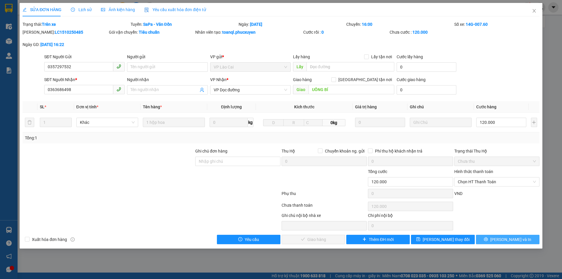
click at [493, 240] on button "[PERSON_NAME] và In" at bounding box center [507, 239] width 63 height 9
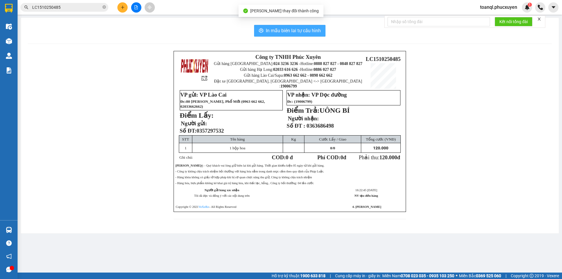
click at [318, 36] on button "In mẫu biên lai tự cấu hình" at bounding box center [289, 31] width 71 height 12
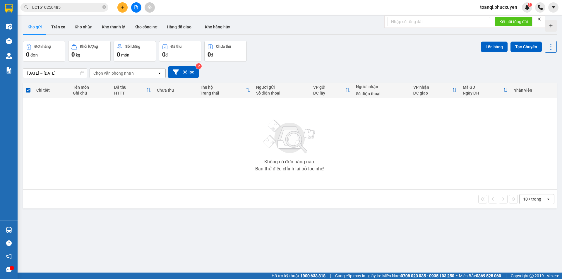
click at [132, 4] on div at bounding box center [136, 7] width 44 height 10
click at [133, 4] on button at bounding box center [136, 7] width 10 height 10
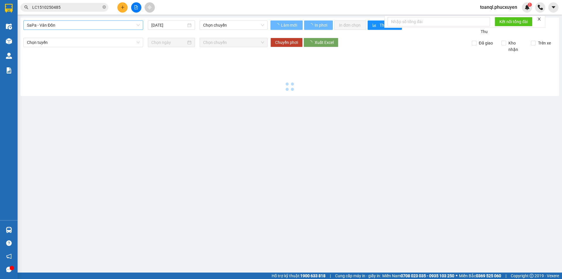
click at [94, 23] on span "SaPa - Vân Đồn" at bounding box center [83, 25] width 113 height 9
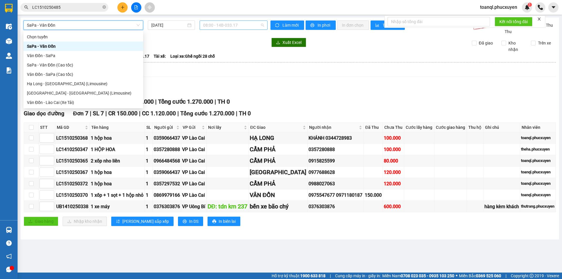
click at [236, 22] on span "08:00 - 14B-033.17" at bounding box center [233, 25] width 61 height 9
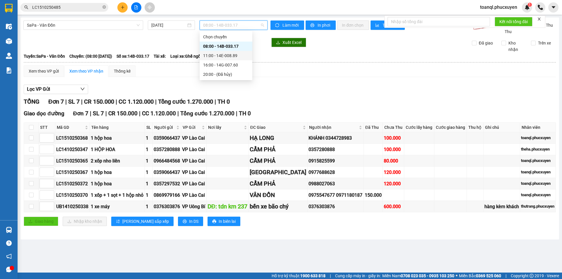
click at [241, 59] on div "11:00 - 14E-008.89" at bounding box center [226, 55] width 53 height 9
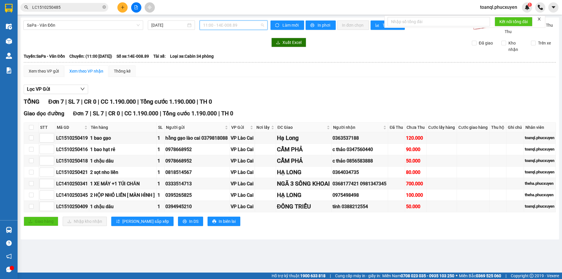
click at [238, 27] on span "11:00 - 14E-008.89" at bounding box center [233, 25] width 61 height 9
click at [234, 61] on div "16:00 - 14G-007.60" at bounding box center [226, 64] width 53 height 9
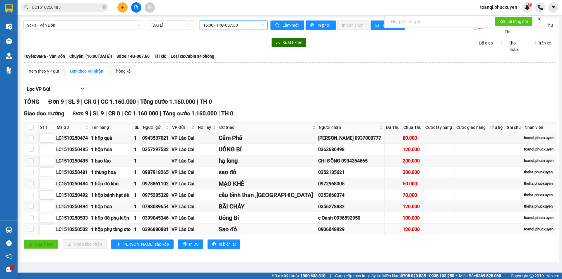
click at [403, 228] on div "120.000" at bounding box center [413, 229] width 20 height 7
click at [402, 213] on td "100.000" at bounding box center [413, 217] width 22 height 11
click at [403, 150] on div "120.000" at bounding box center [413, 149] width 20 height 7
click at [121, 6] on icon "plus" at bounding box center [123, 7] width 4 height 4
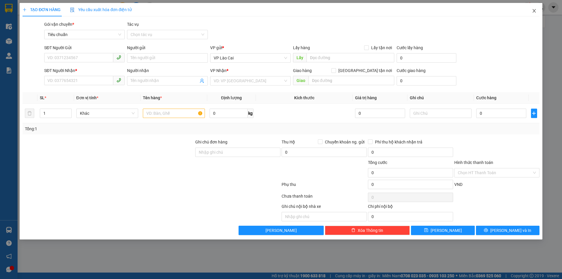
click at [530, 10] on span "Close" at bounding box center [534, 11] width 16 height 16
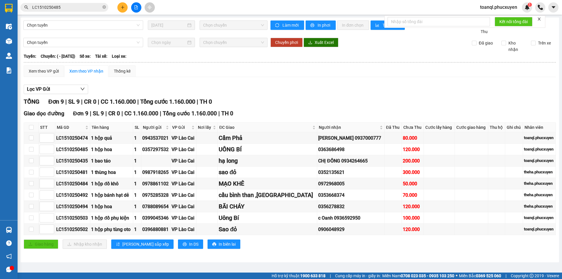
click at [97, 11] on span "LC1510250485" at bounding box center [64, 7] width 88 height 9
click at [0, 0] on div at bounding box center [0, 0] width 0 height 0
click at [75, 3] on div "Kết quả tìm kiếm ( 1 ) Bộ lọc Mã ĐH Trạng thái Món hàng Thu hộ Tổng cước Chưa c…" at bounding box center [57, 7] width 114 height 10
click at [74, 6] on input "LC1510250485" at bounding box center [66, 7] width 69 height 6
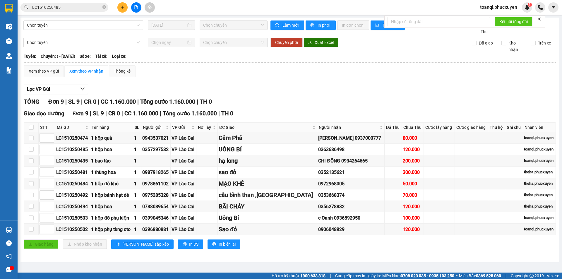
click at [74, 6] on input "LC1510250485" at bounding box center [66, 7] width 69 height 6
click at [74, 7] on input "LC1510250485" at bounding box center [66, 7] width 69 height 6
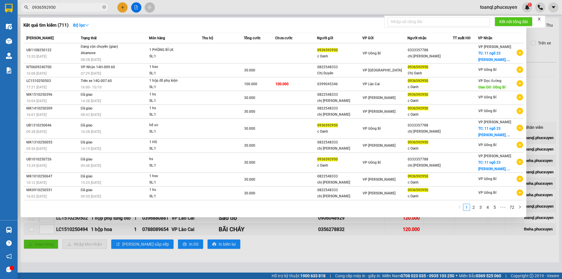
type input "0936592950"
click at [195, 239] on div at bounding box center [281, 139] width 562 height 279
